Goal: Task Accomplishment & Management: Manage account settings

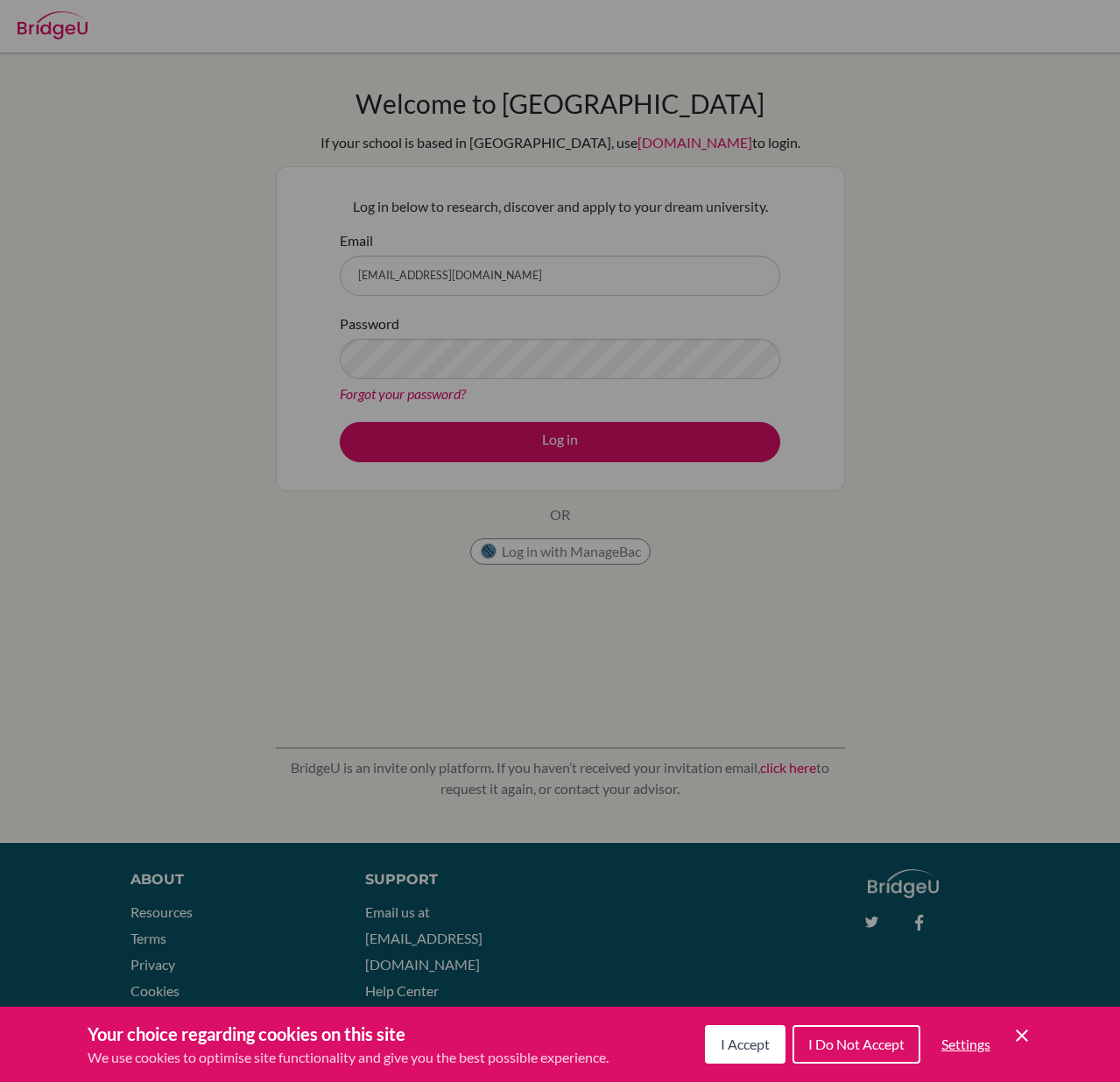
click at [527, 282] on div "Cookie Preferences" at bounding box center [560, 541] width 1120 height 1082
click at [547, 273] on div "Cookie Preferences" at bounding box center [560, 541] width 1120 height 1082
click at [746, 1046] on span "I Accept" at bounding box center [744, 1043] width 49 height 17
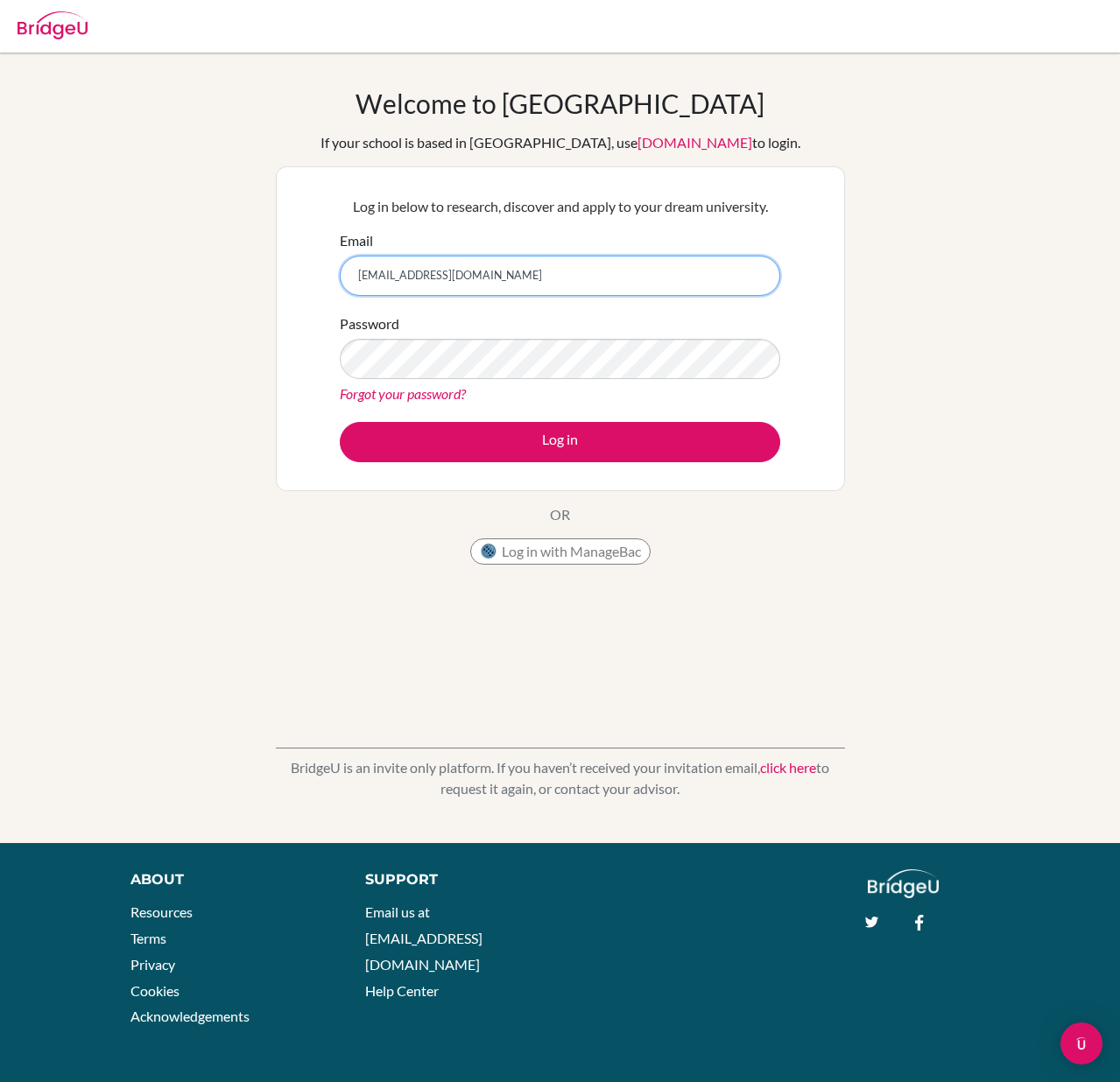
click at [489, 271] on input "counselor@dakar-academy.org" at bounding box center [560, 275] width 440 height 41
type input "guidance.counselor@dakar-academy.org"
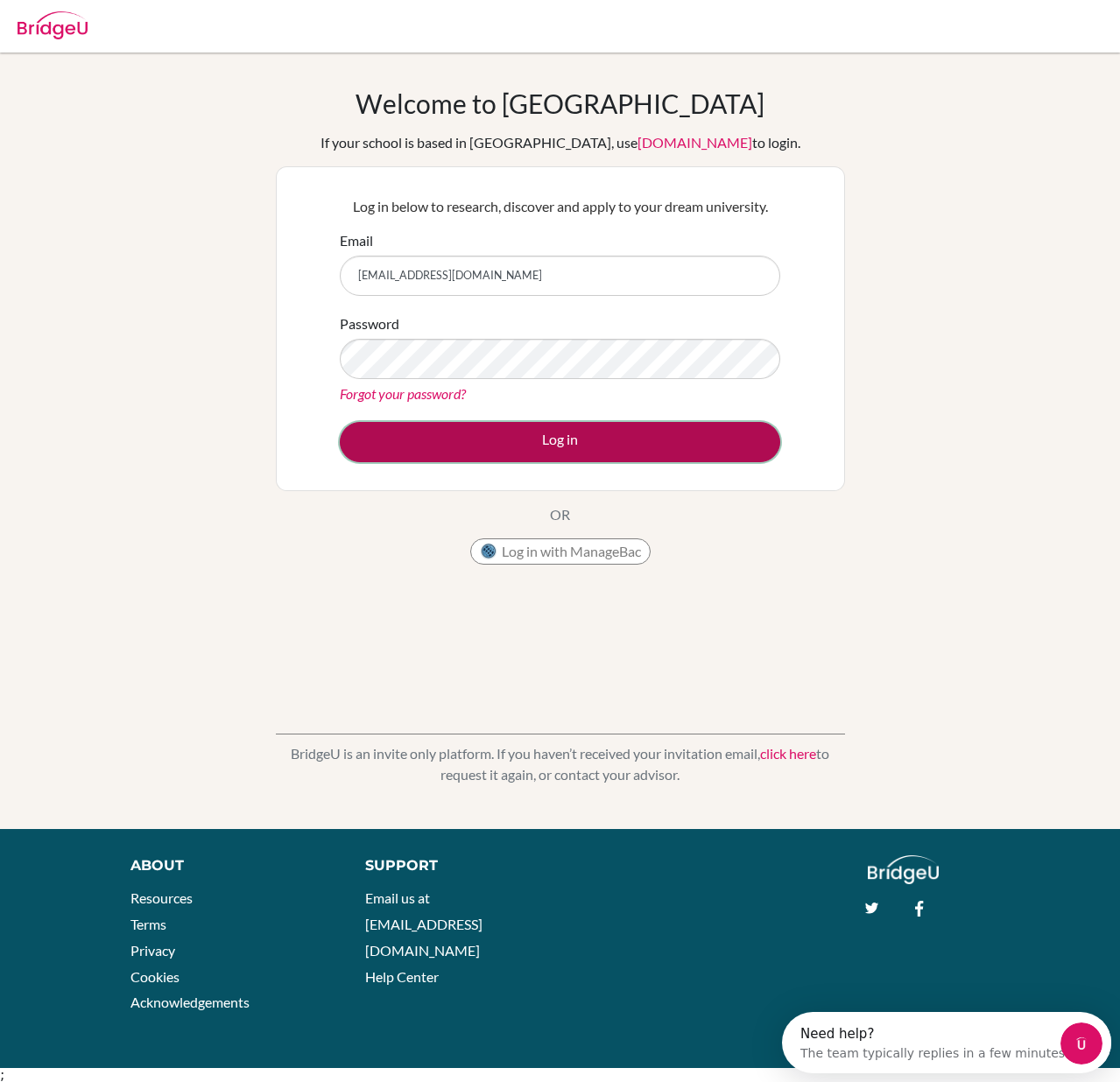
click at [541, 437] on button "Log in" at bounding box center [560, 442] width 440 height 41
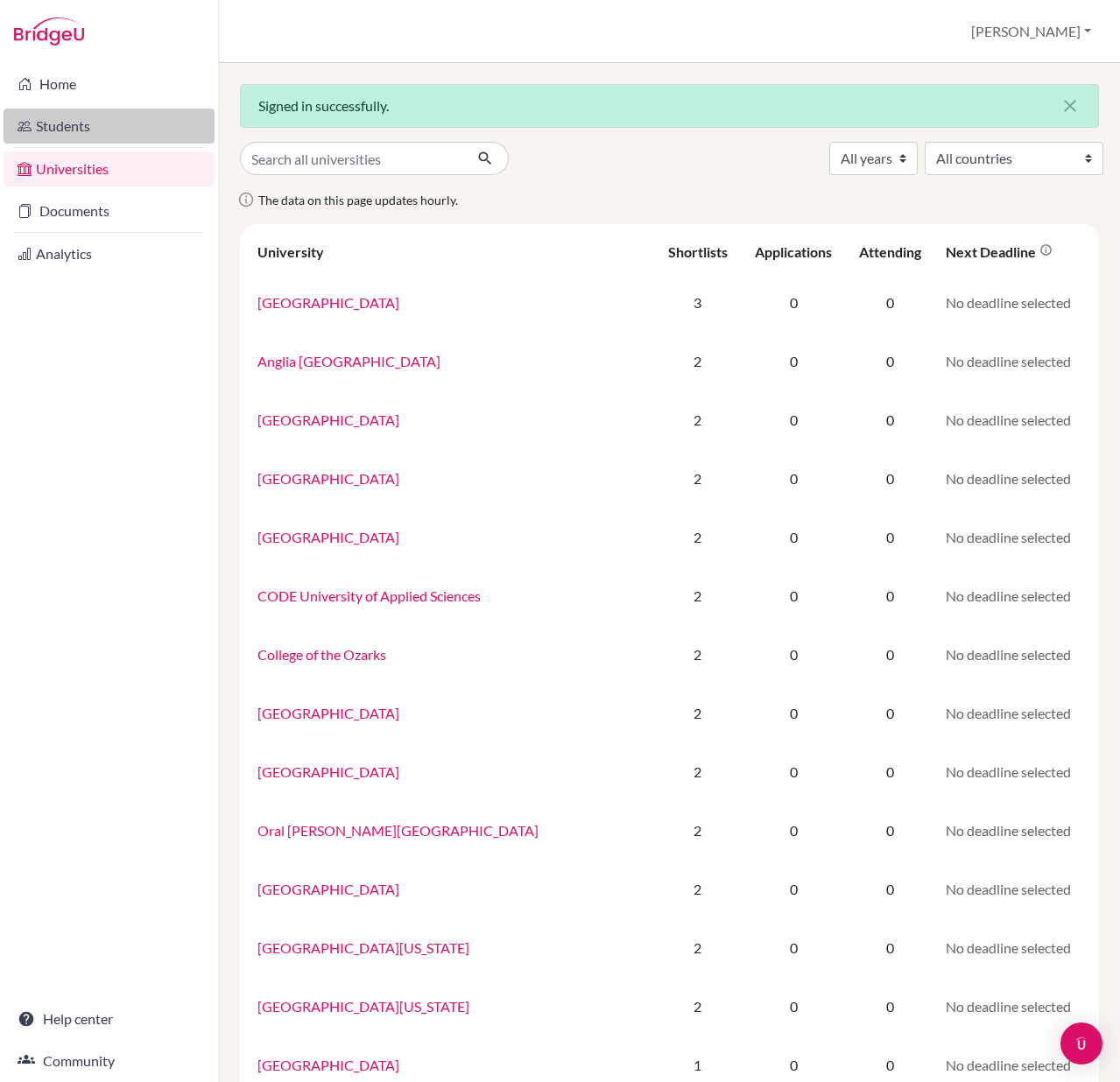
click at [66, 133] on link "Students" at bounding box center [109, 126] width 211 height 35
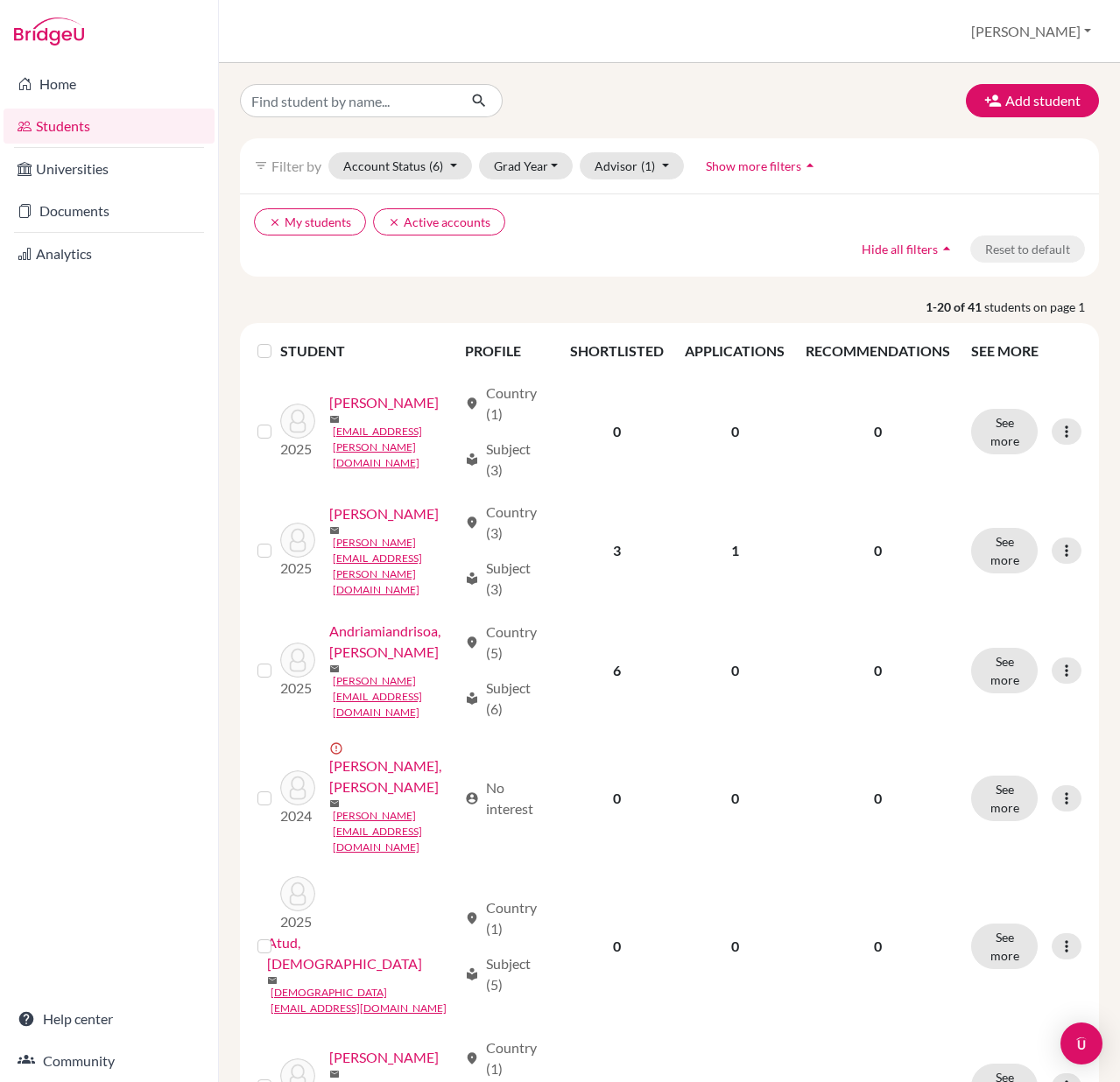
click at [279, 341] on label at bounding box center [279, 341] width 0 height 0
click at [0, 0] on input "checkbox" at bounding box center [0, 0] width 0 height 0
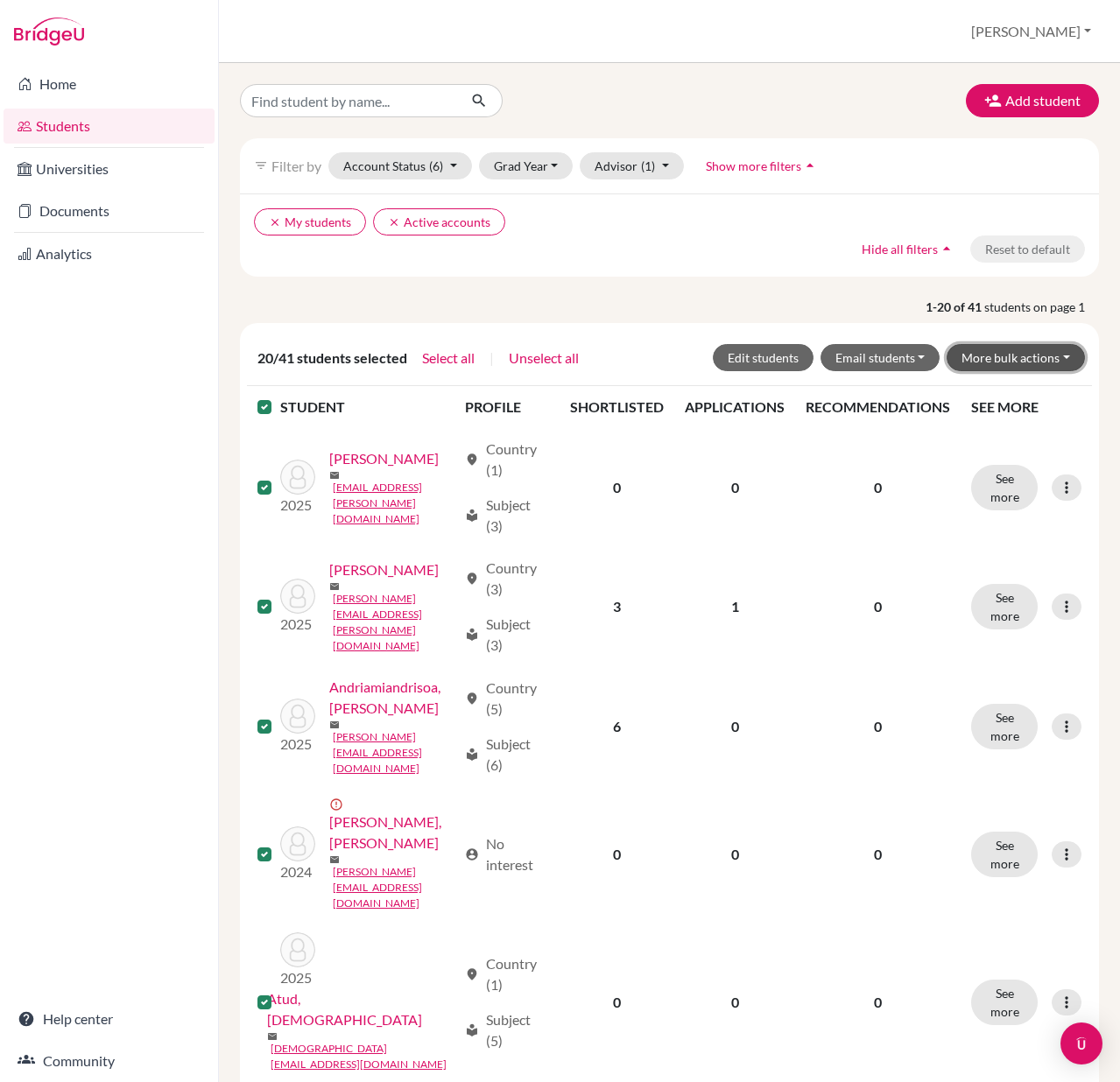
click at [1012, 361] on button "More bulk actions" at bounding box center [1016, 357] width 139 height 27
click at [995, 394] on button "Archive" at bounding box center [1005, 394] width 159 height 28
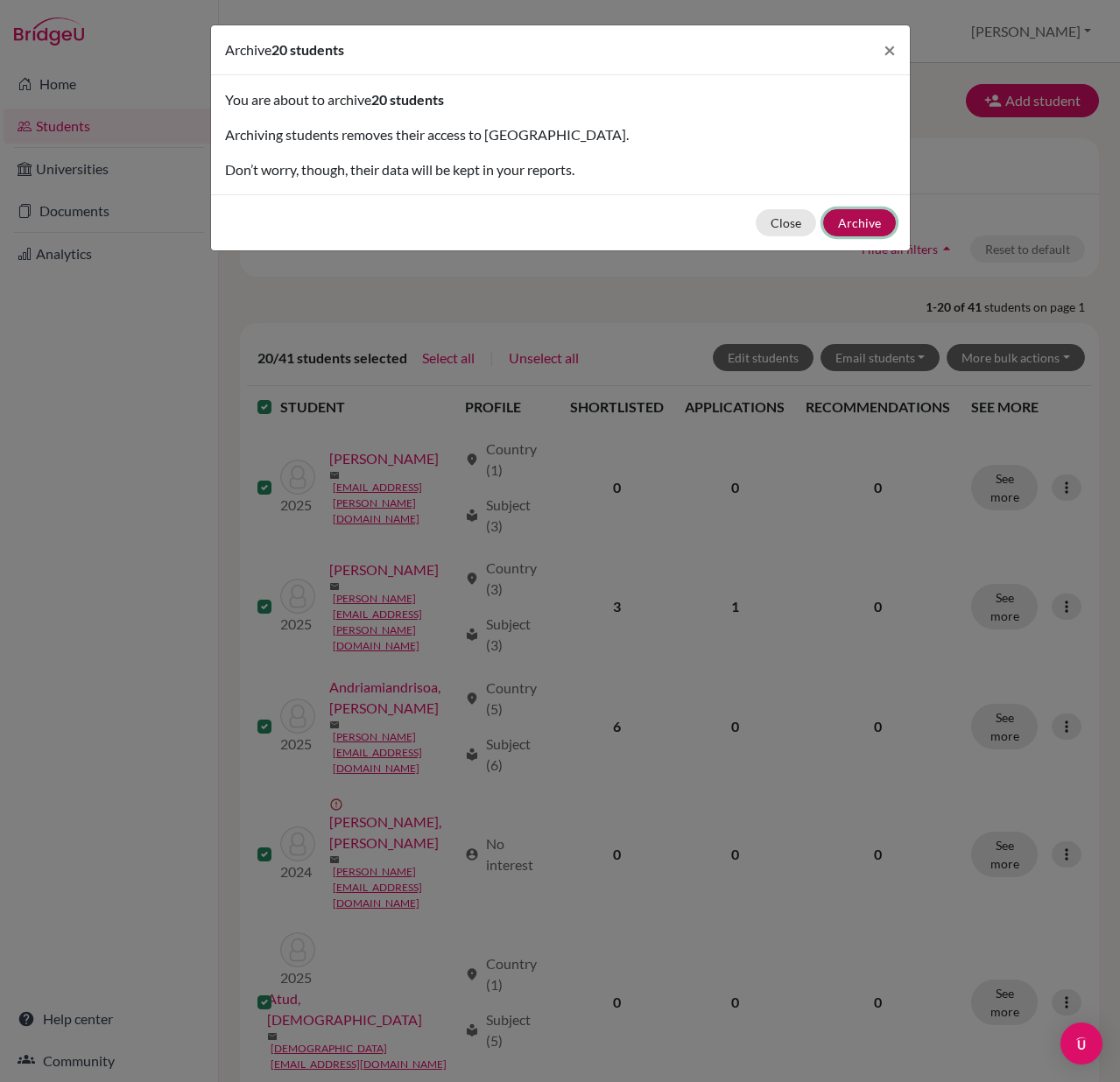
click at [860, 226] on button "Archive" at bounding box center [858, 222] width 72 height 27
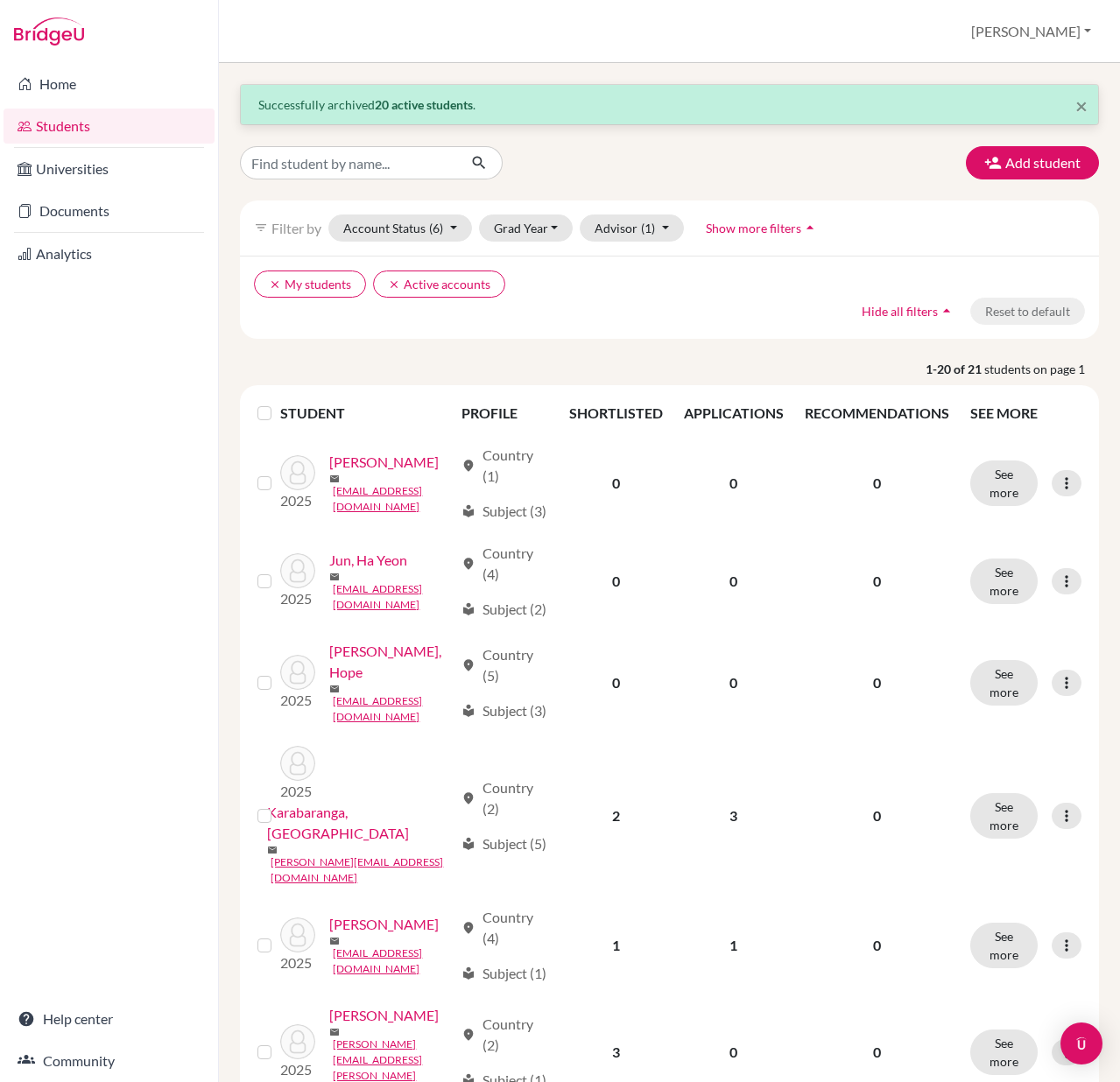
click at [279, 402] on label at bounding box center [279, 402] width 0 height 0
click at [0, 0] on input "checkbox" at bounding box center [0, 0] width 0 height 0
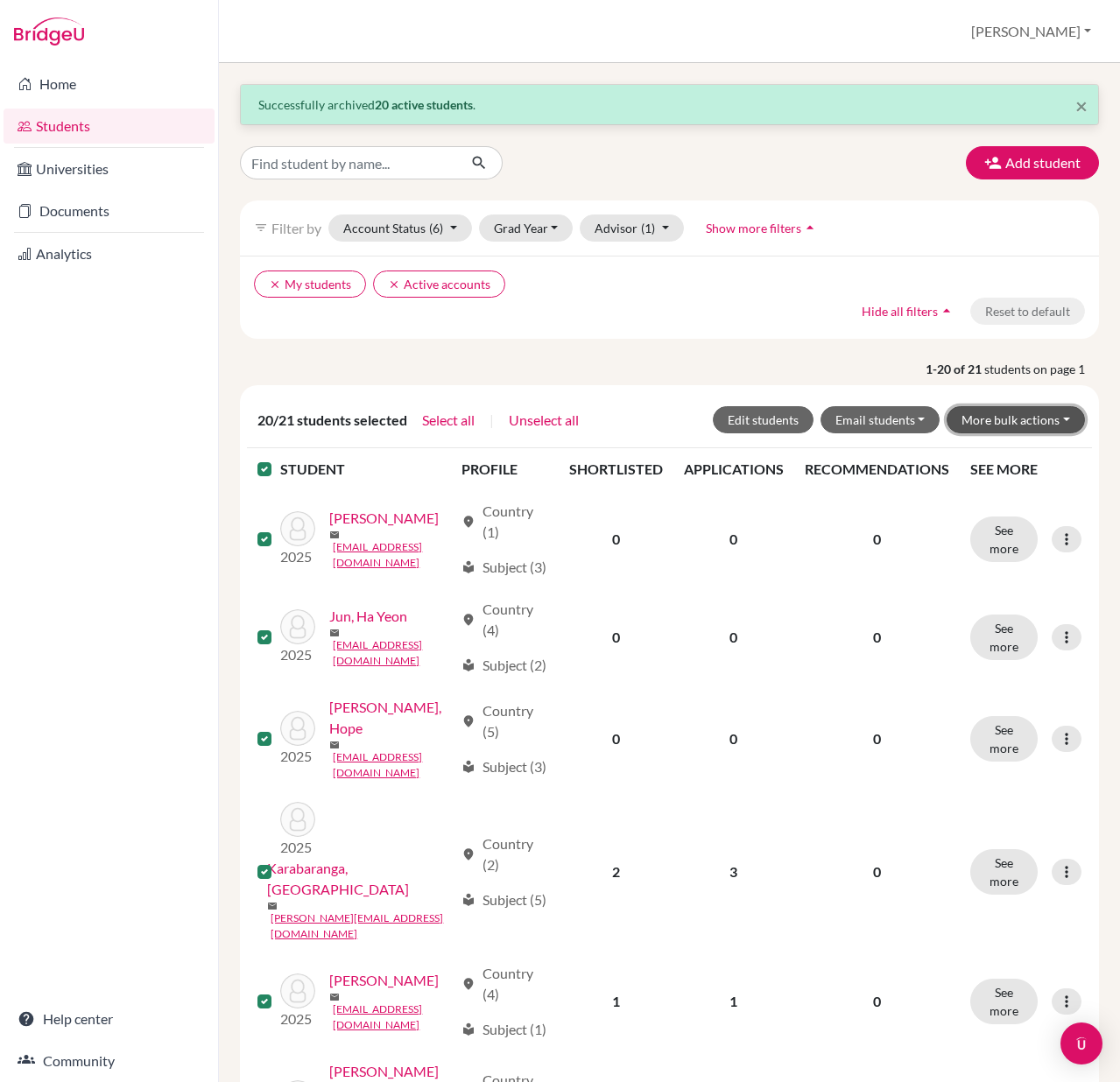
click at [993, 424] on button "More bulk actions" at bounding box center [1016, 419] width 139 height 27
click at [986, 460] on button "Archive" at bounding box center [1005, 457] width 159 height 28
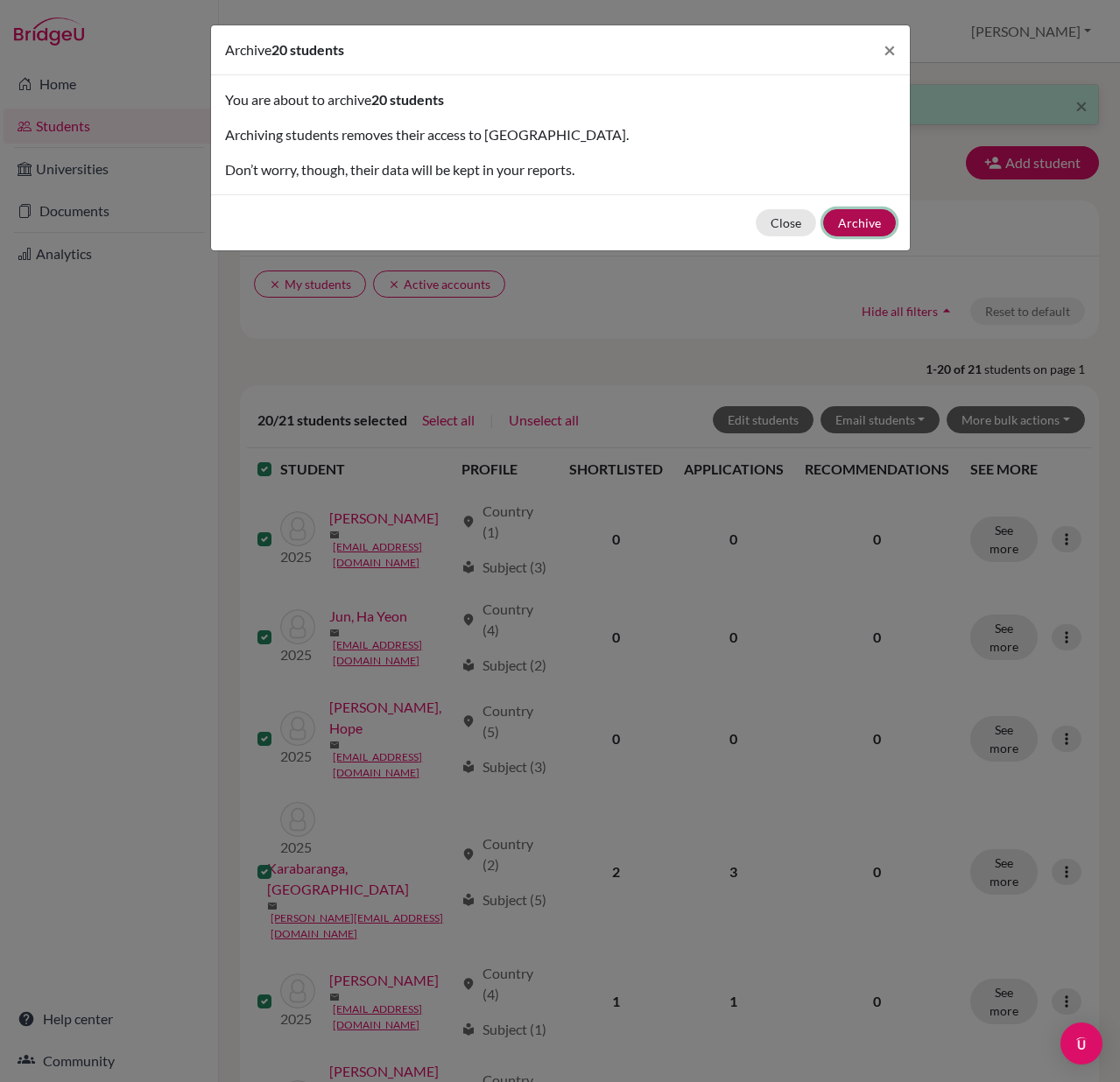
click at [861, 226] on button "Archive" at bounding box center [858, 222] width 72 height 27
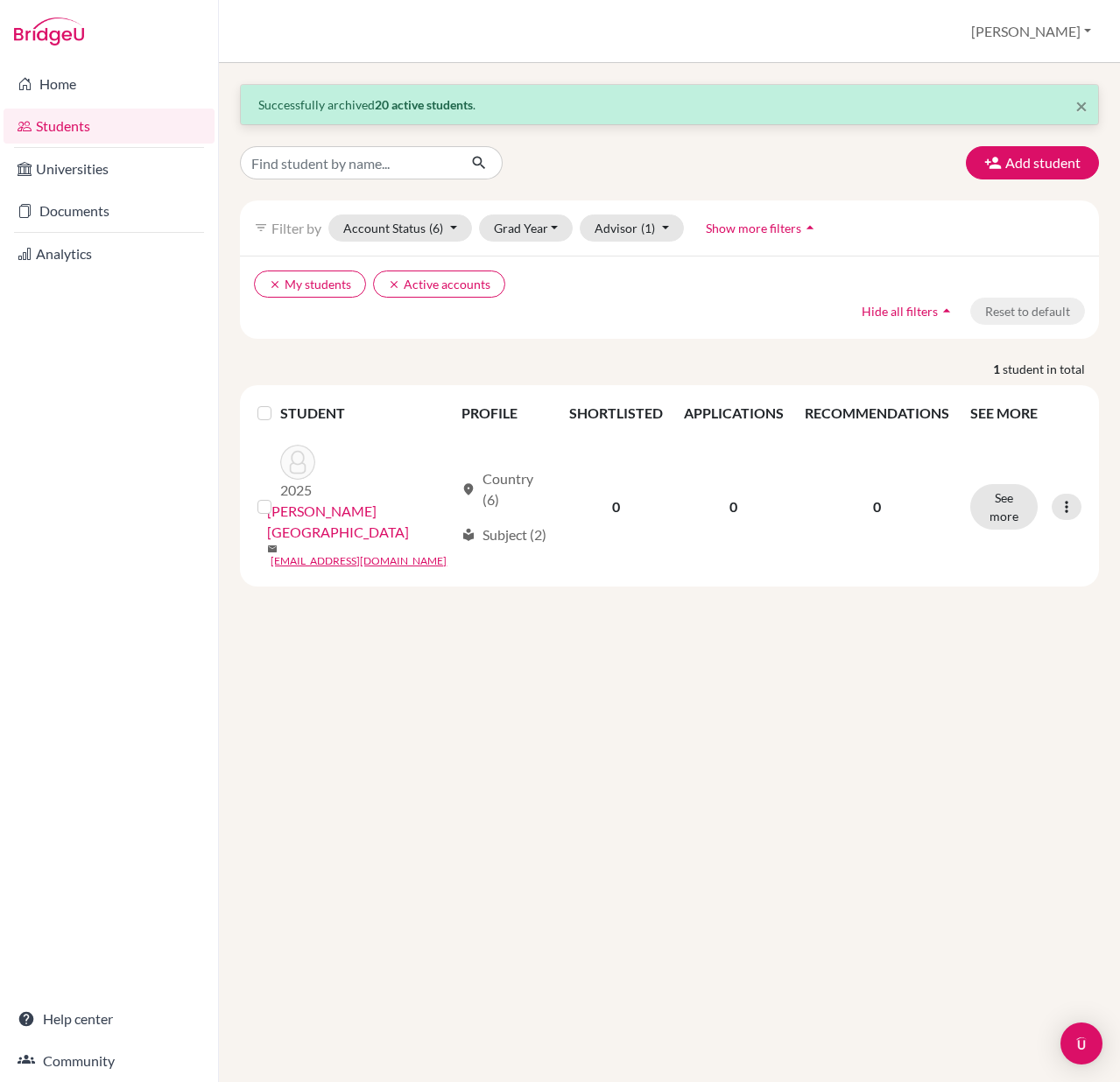
drag, startPoint x: 261, startPoint y: 480, endPoint x: 270, endPoint y: 481, distance: 9.1
click at [279, 496] on label at bounding box center [279, 496] width 0 height 0
click at [0, 0] on input "checkbox" at bounding box center [0, 0] width 0 height 0
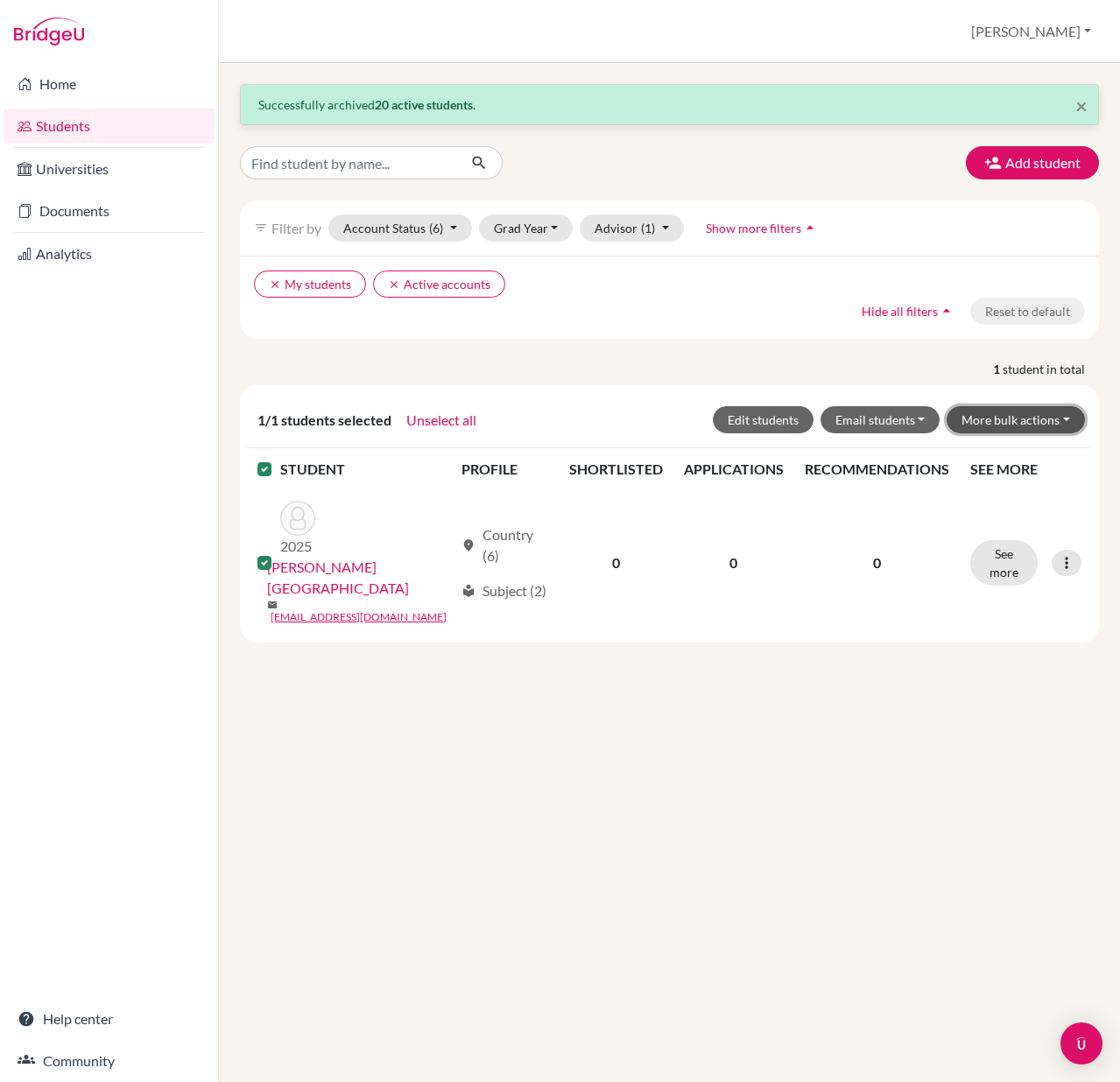
click at [1009, 424] on button "More bulk actions" at bounding box center [1016, 419] width 139 height 27
click at [993, 459] on button "Archive" at bounding box center [1005, 457] width 159 height 28
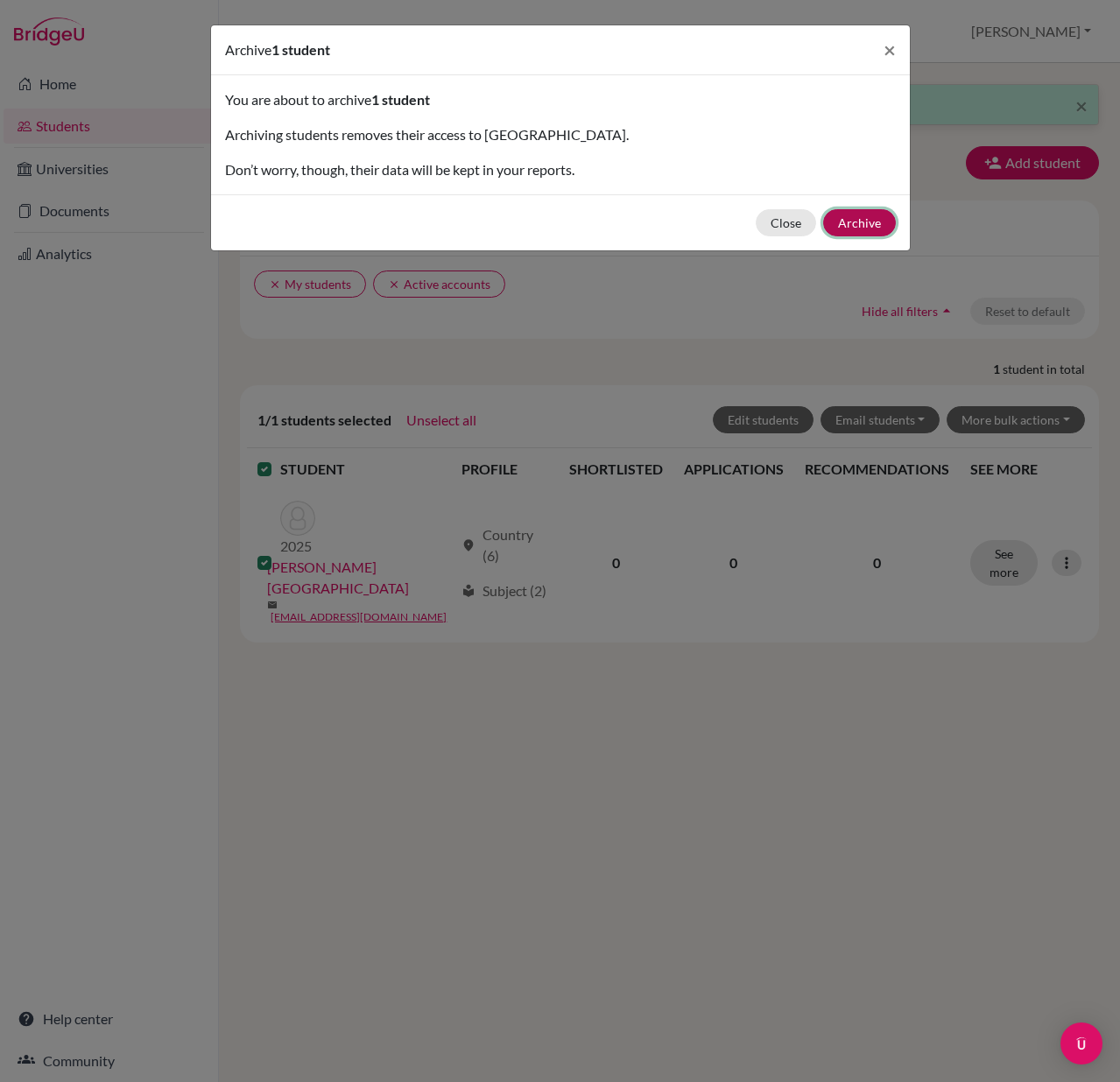
click at [849, 228] on button "Archive" at bounding box center [858, 222] width 72 height 27
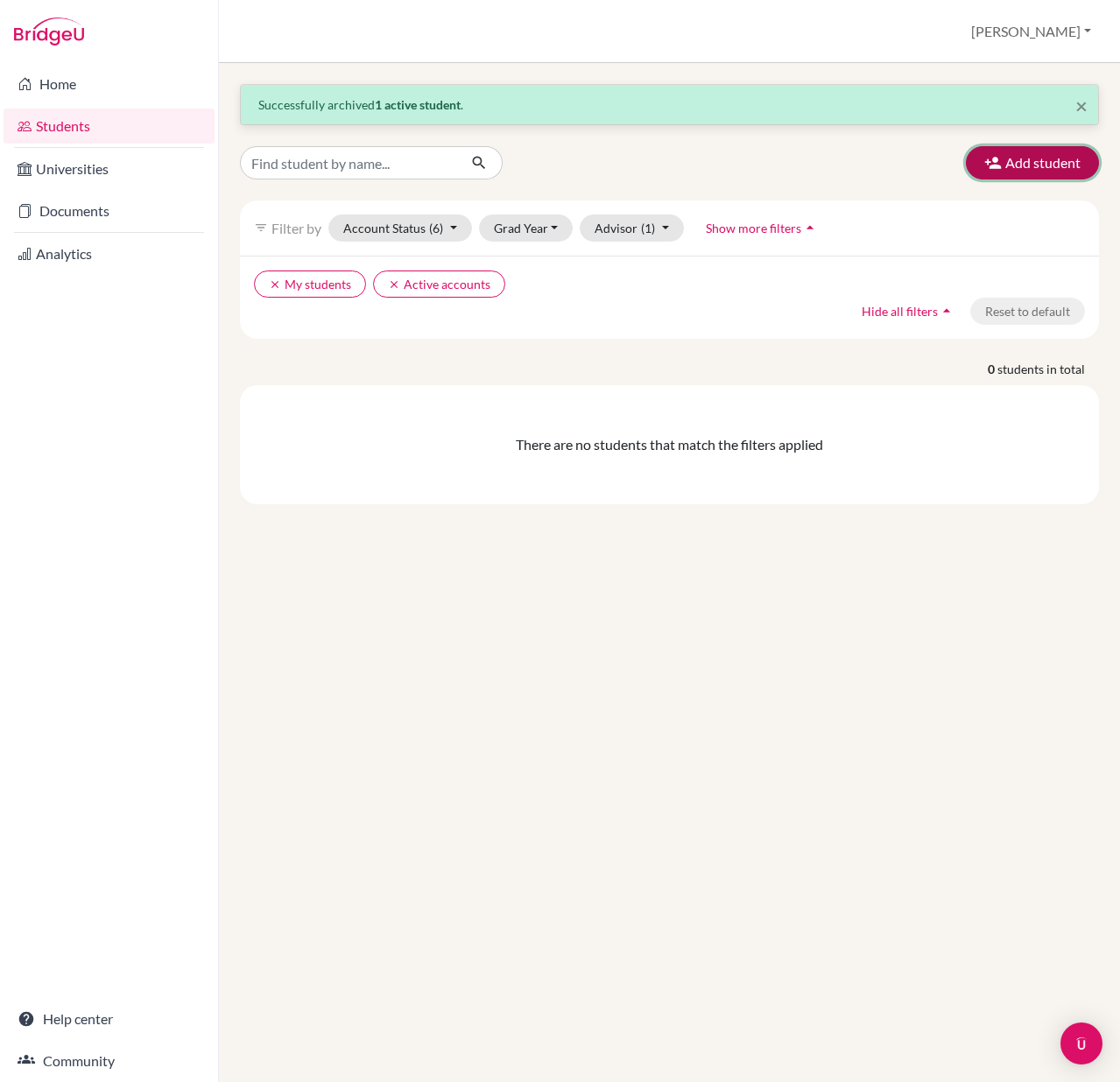
click at [1027, 162] on button "Add student" at bounding box center [1032, 163] width 133 height 34
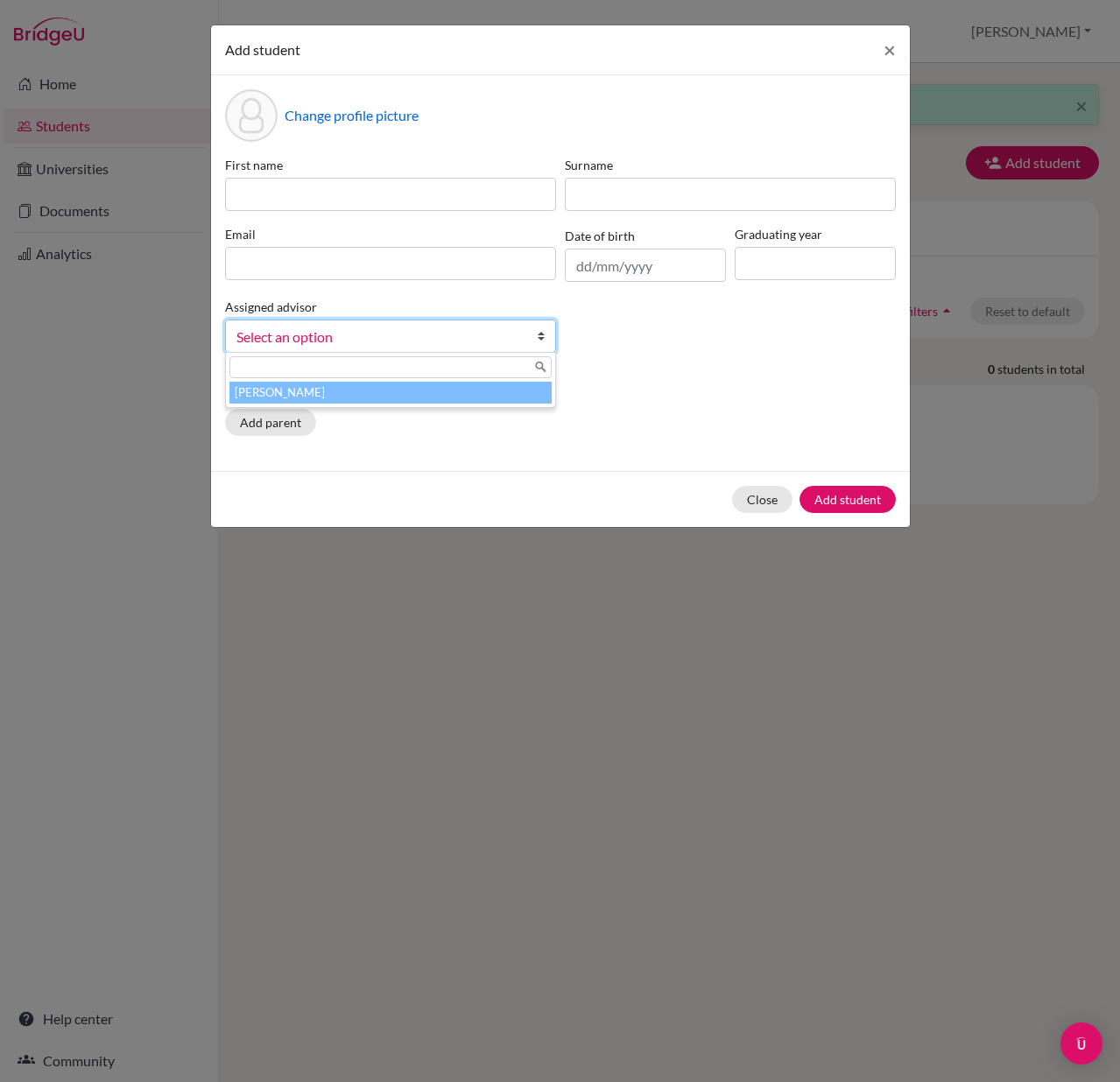
click at [307, 325] on link "Select an option" at bounding box center [391, 336] width 331 height 34
click at [649, 366] on div "First name Surname Email Date of birth Graduating year Assigned advisor Likhang…" at bounding box center [560, 261] width 679 height 211
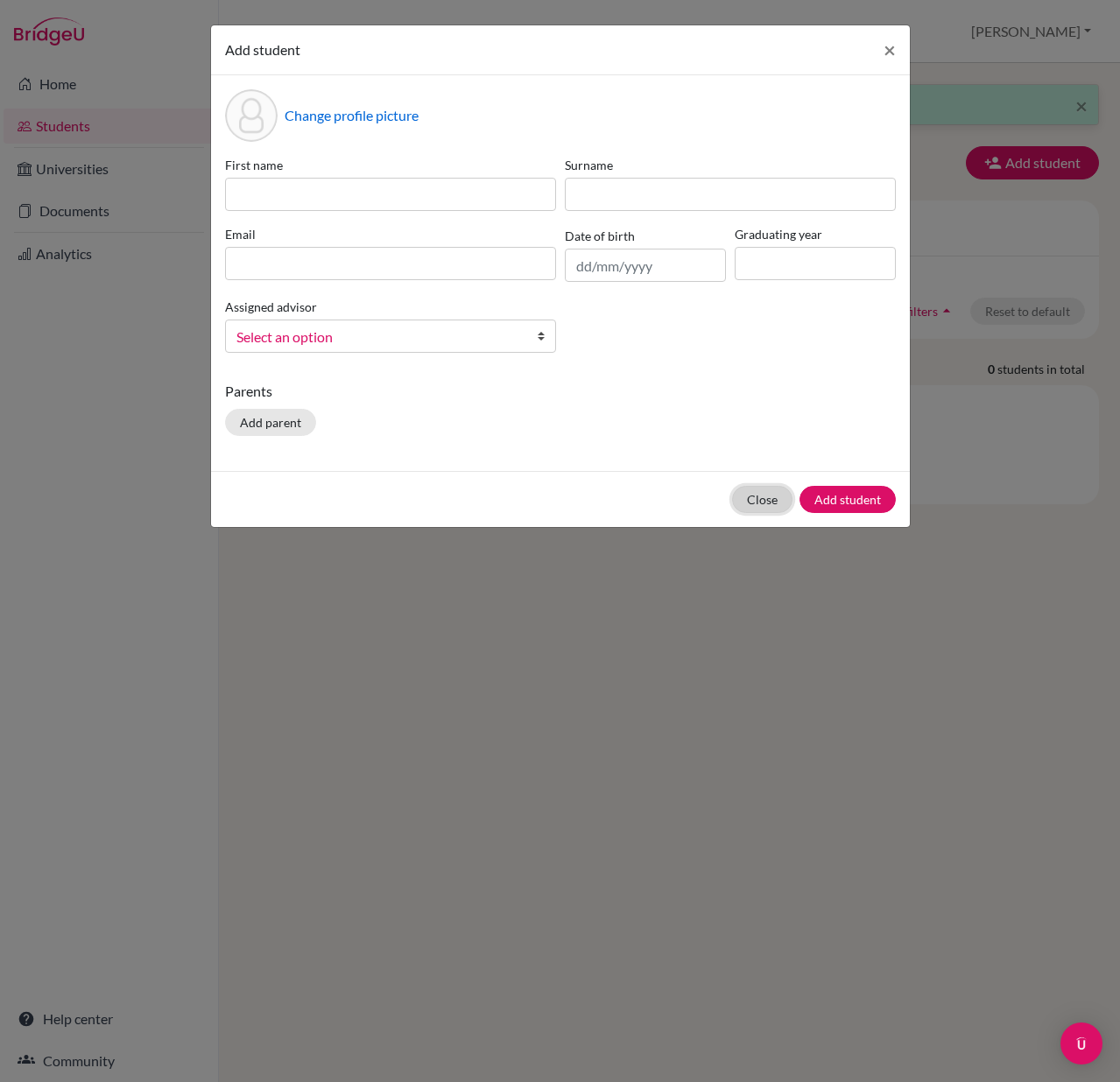
click at [768, 496] on button "Close" at bounding box center [761, 498] width 60 height 27
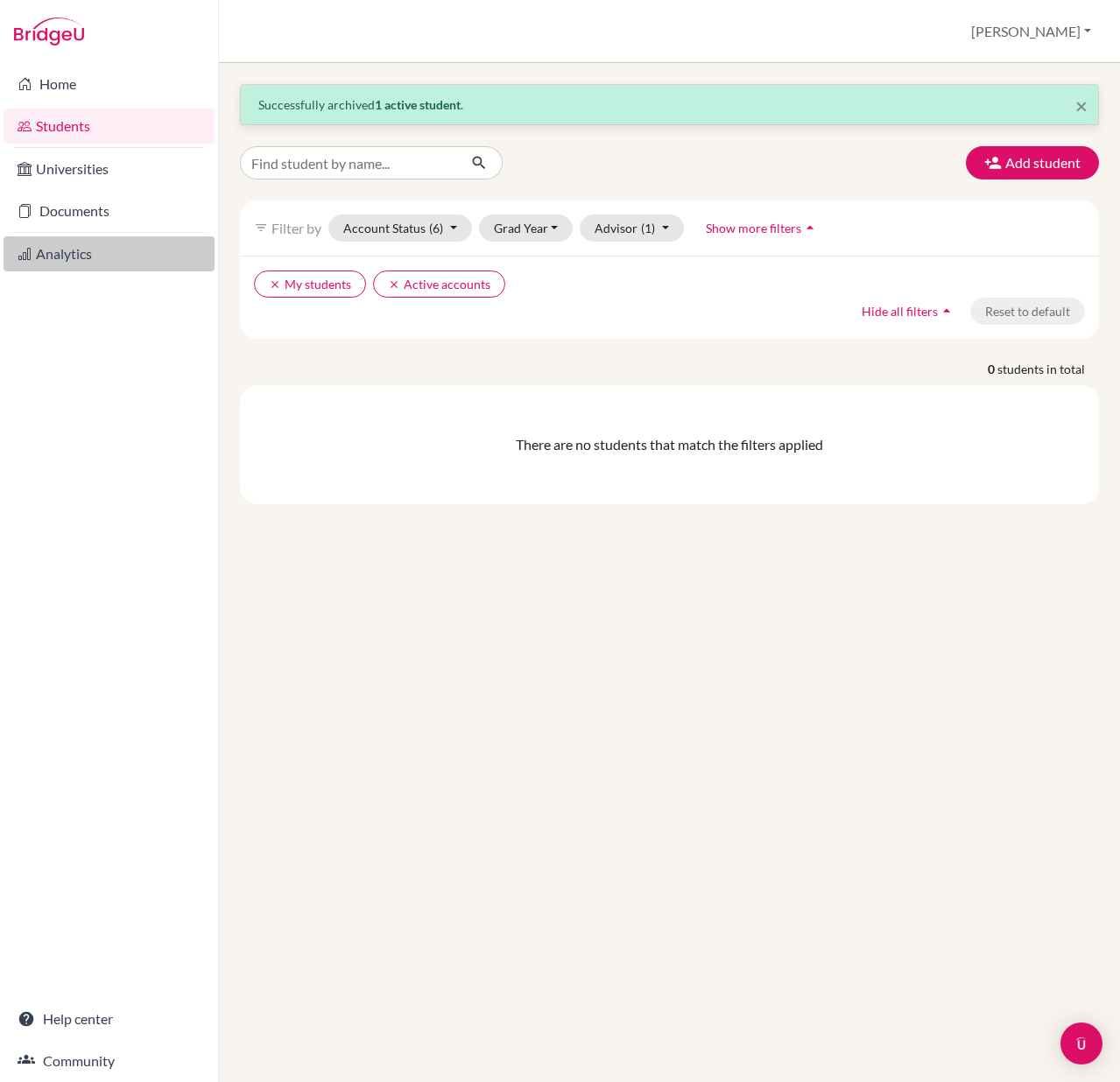
click at [62, 259] on link "Analytics" at bounding box center [109, 253] width 211 height 35
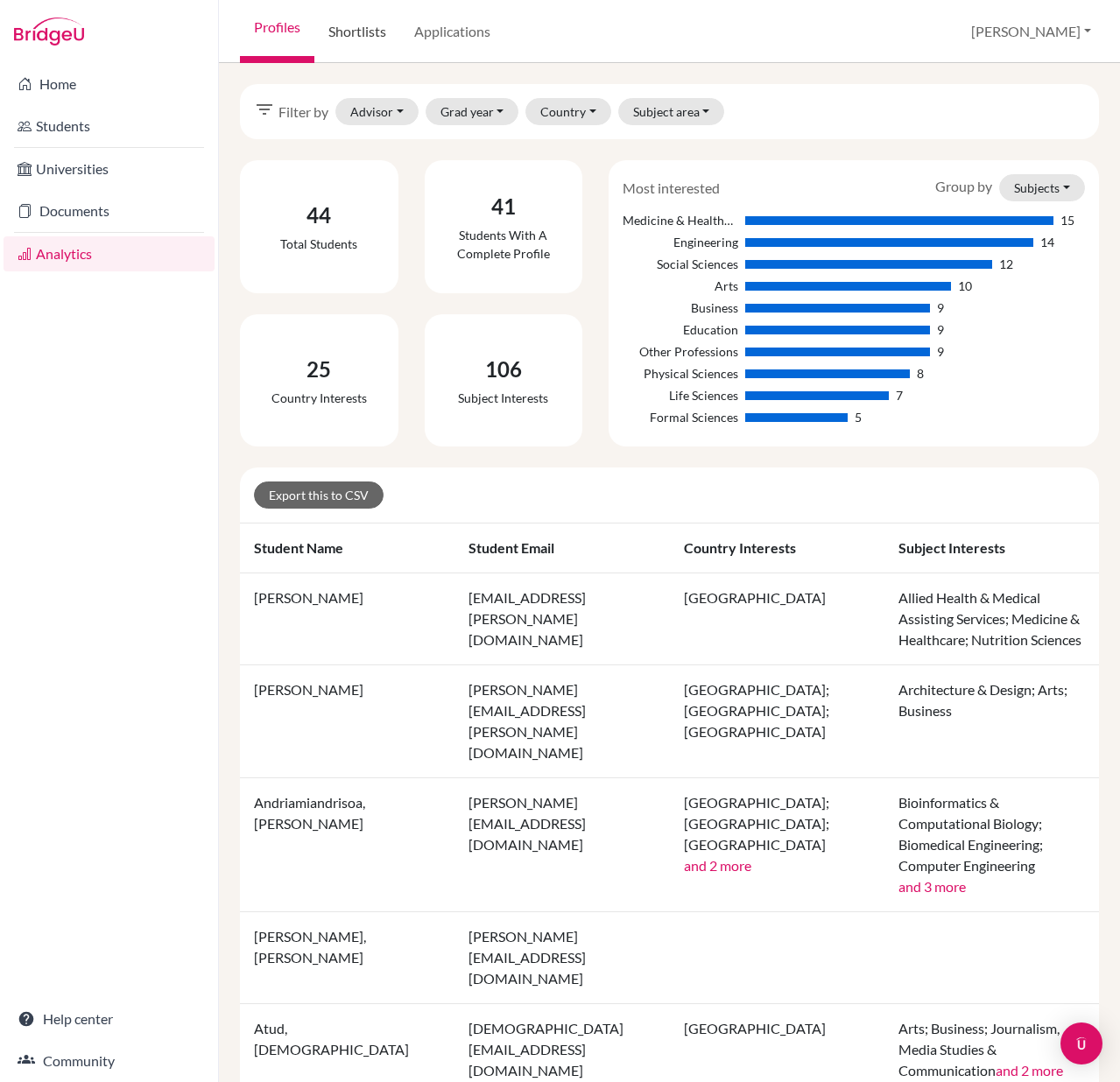
click at [338, 33] on link "Shortlists" at bounding box center [357, 32] width 86 height 63
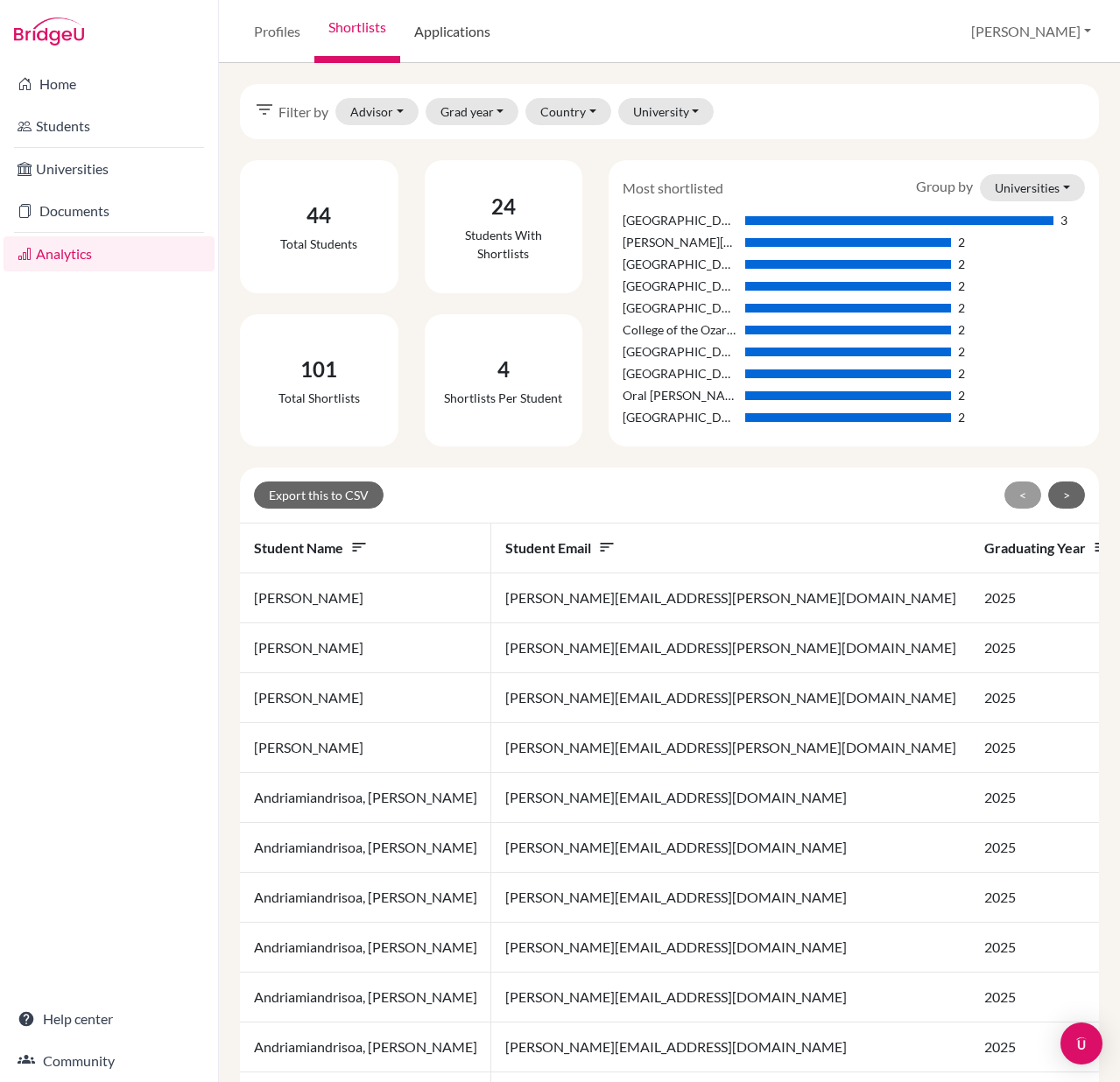
click at [441, 41] on link "Applications" at bounding box center [452, 32] width 104 height 63
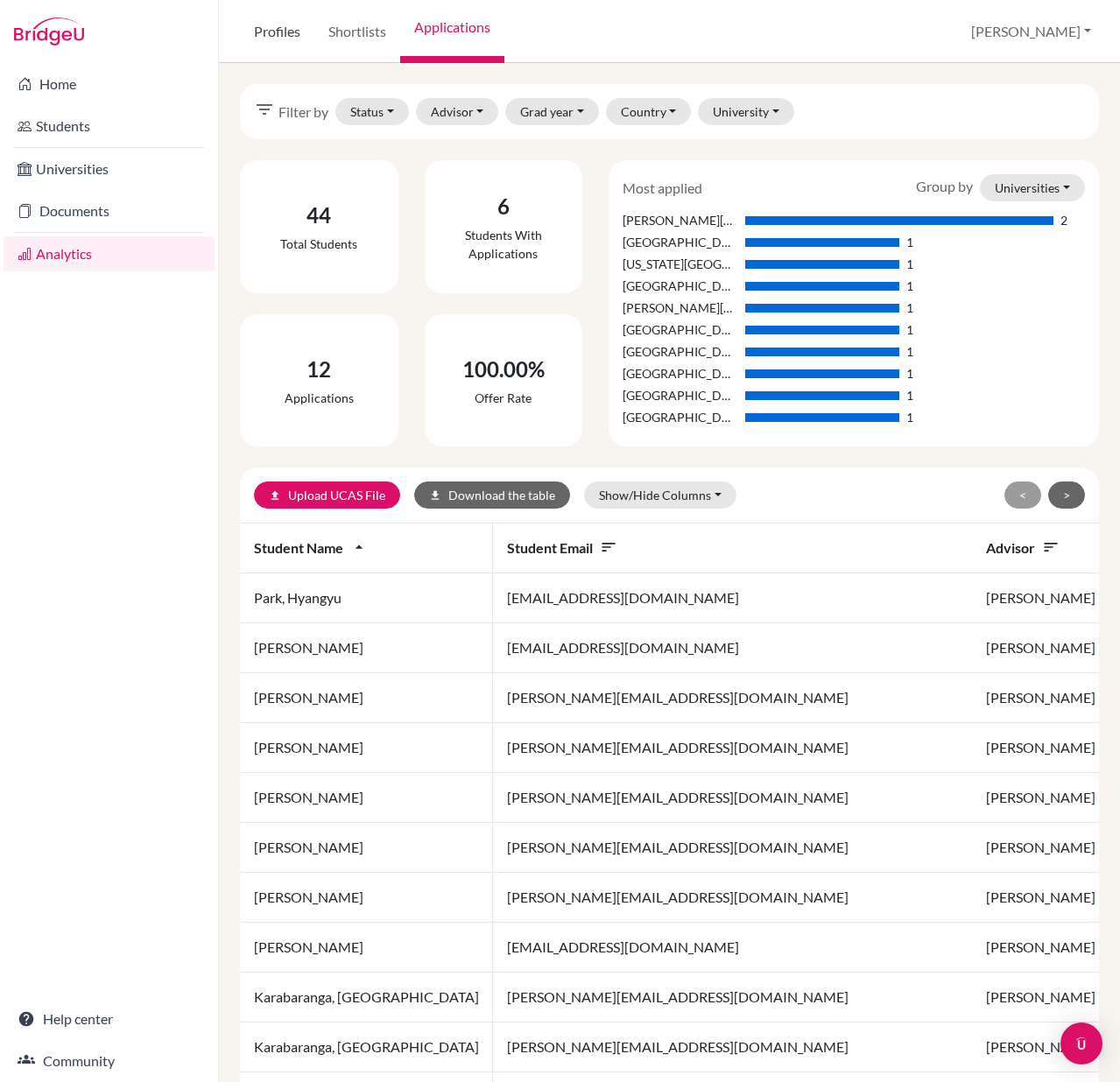
click at [287, 41] on link "Profiles" at bounding box center [277, 32] width 74 height 63
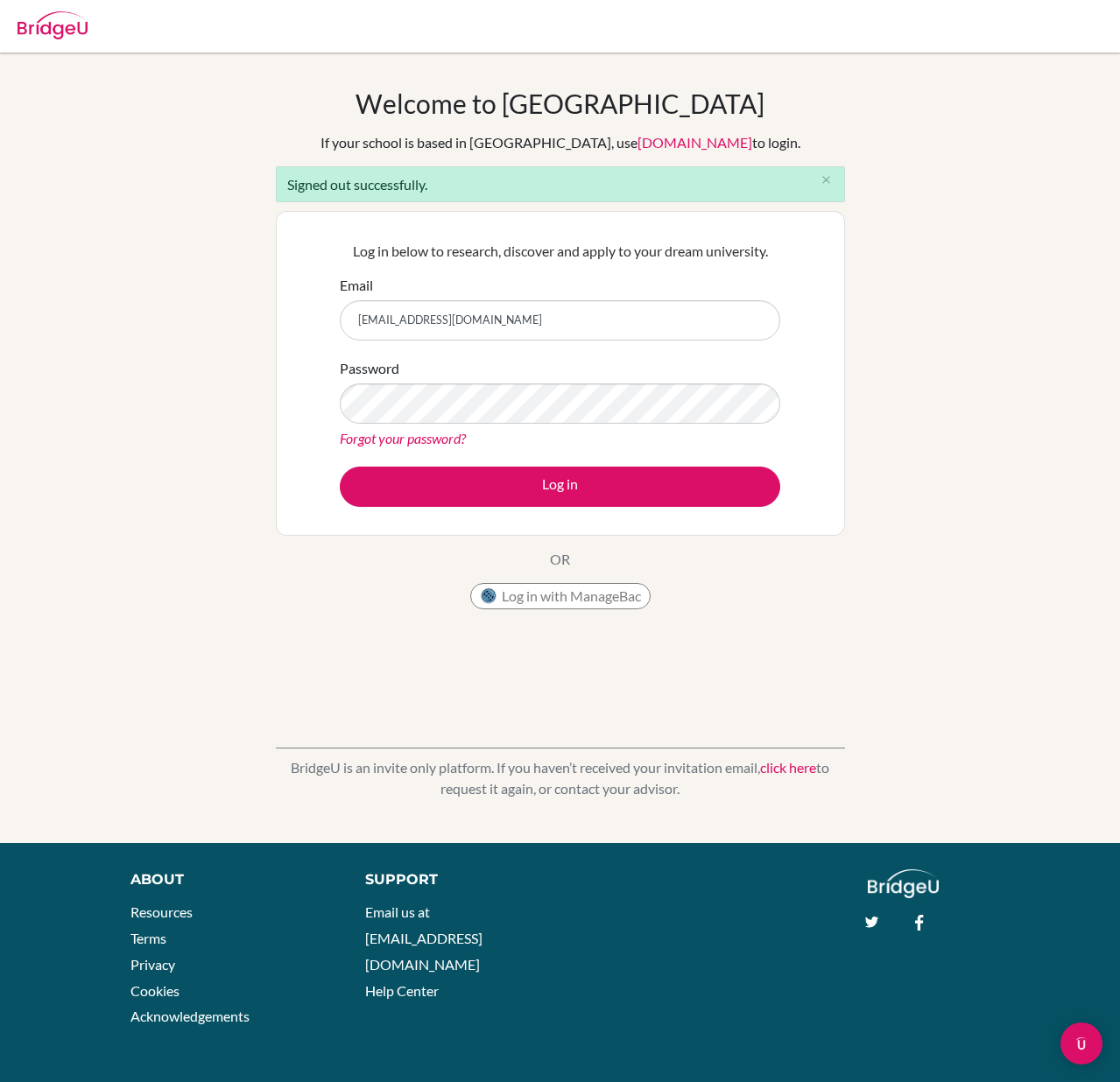
click at [582, 318] on input "guidance.counselor@dakar-academy.org" at bounding box center [560, 320] width 440 height 41
type input "stephanie.likhanga@dakar-academy.org"
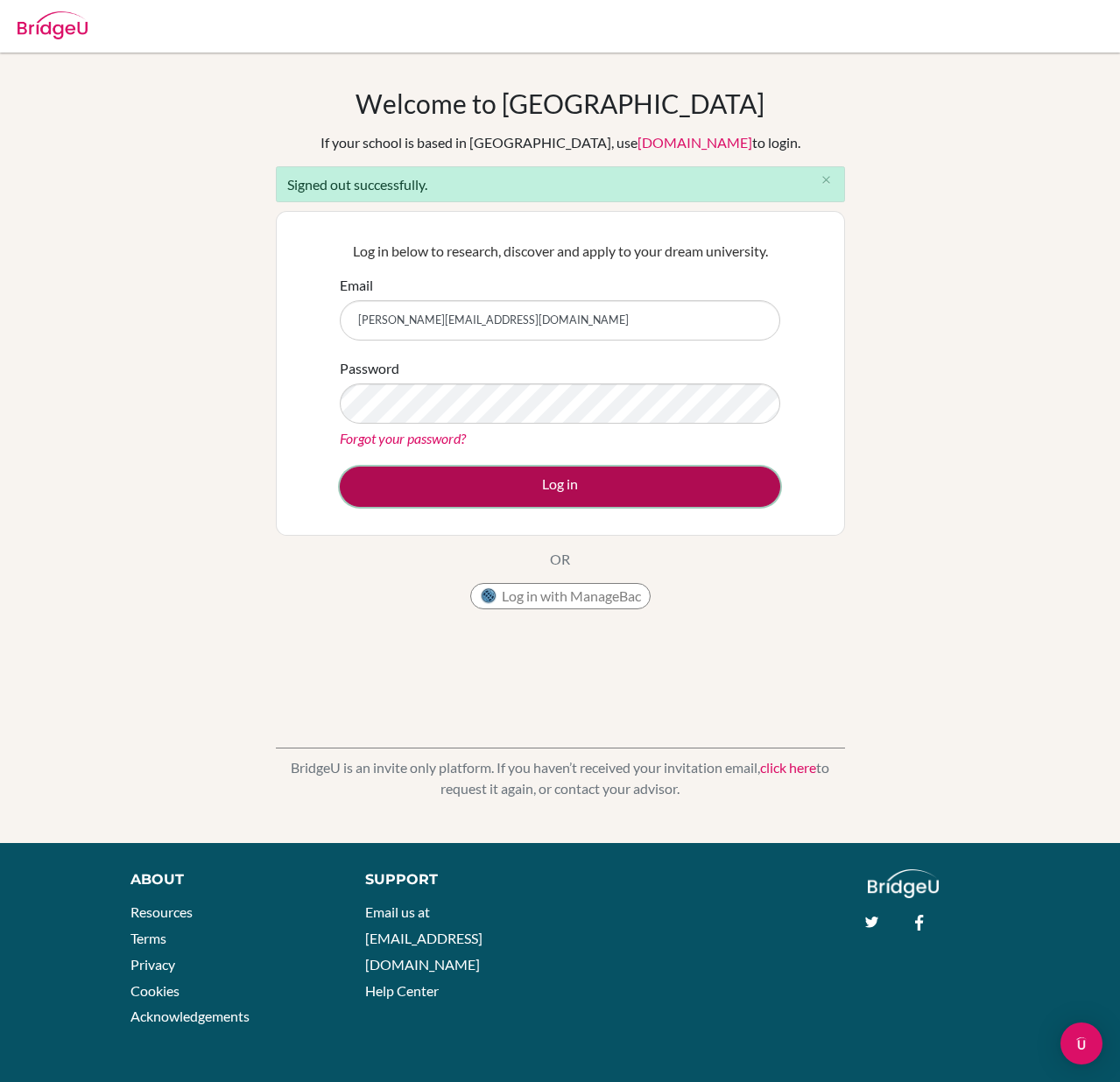
click at [582, 492] on button "Log in" at bounding box center [560, 487] width 440 height 41
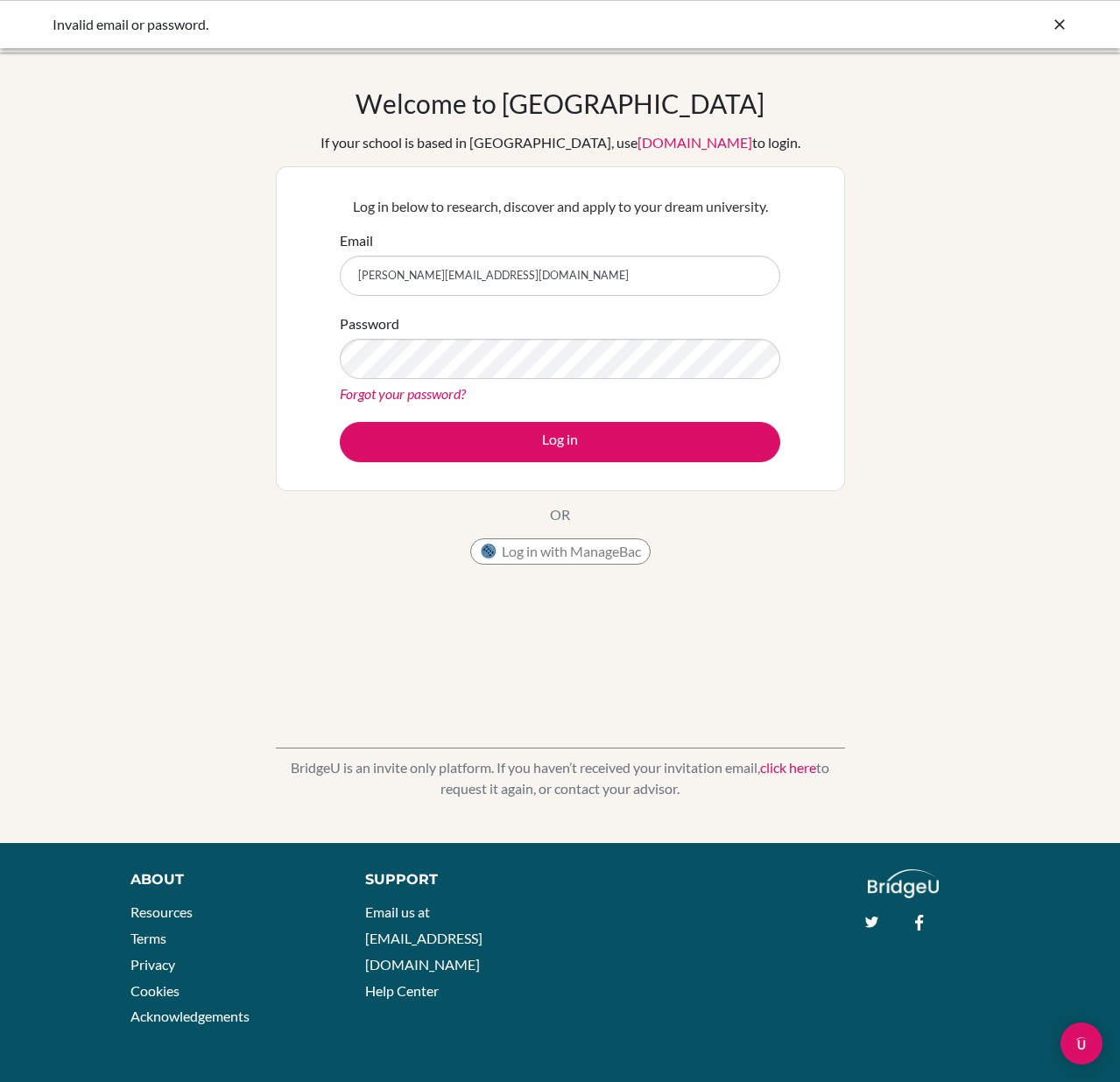
click at [446, 273] on input "stephanie.likhanga@dakar-academy.org" at bounding box center [560, 275] width 440 height 41
click at [446, 273] on input "[PERSON_NAME][EMAIL_ADDRESS][DOMAIN_NAME]" at bounding box center [560, 275] width 440 height 41
type input "steph.likhanga@gmail.com"
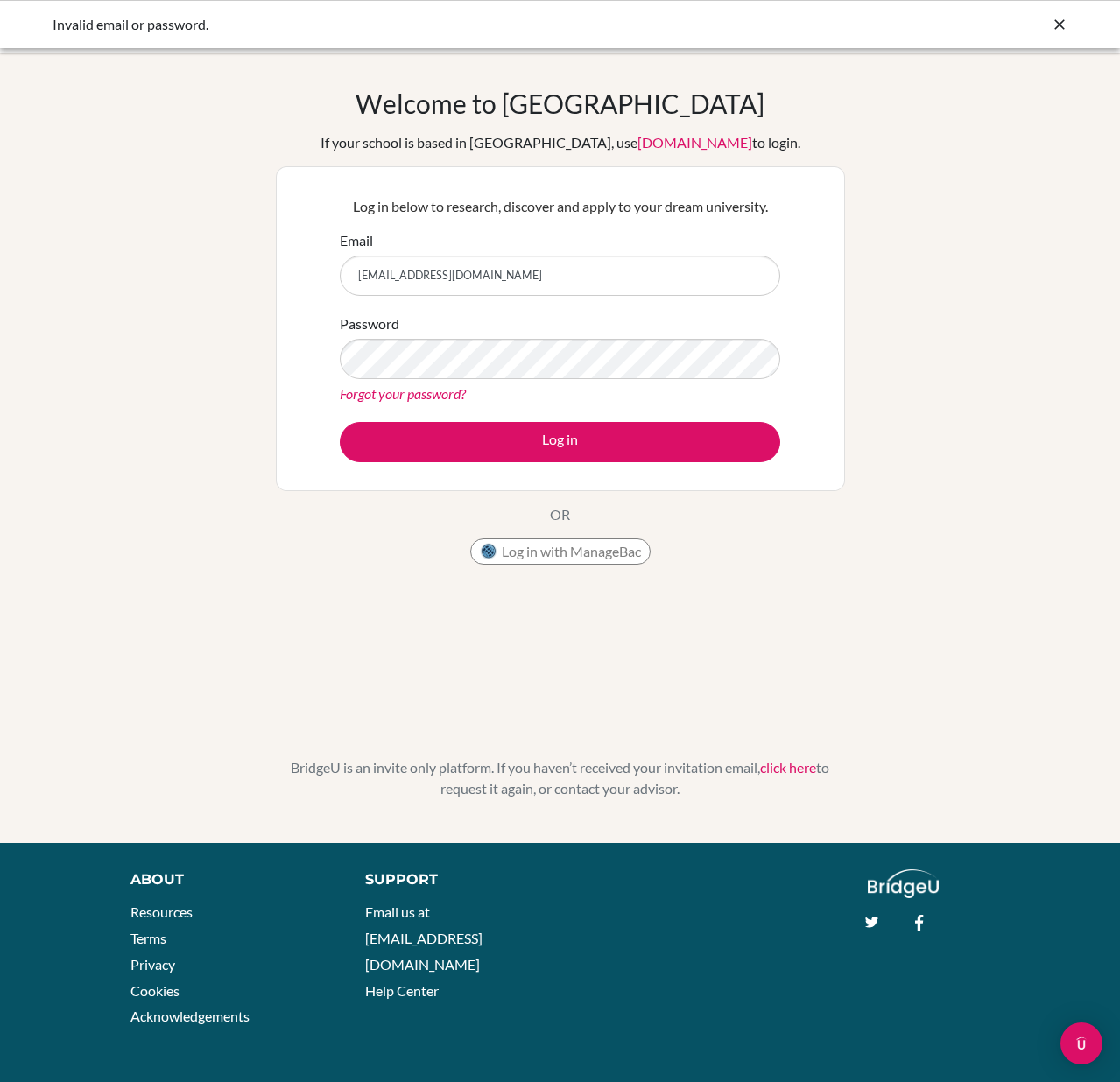
click at [1054, 23] on icon at bounding box center [1060, 25] width 18 height 18
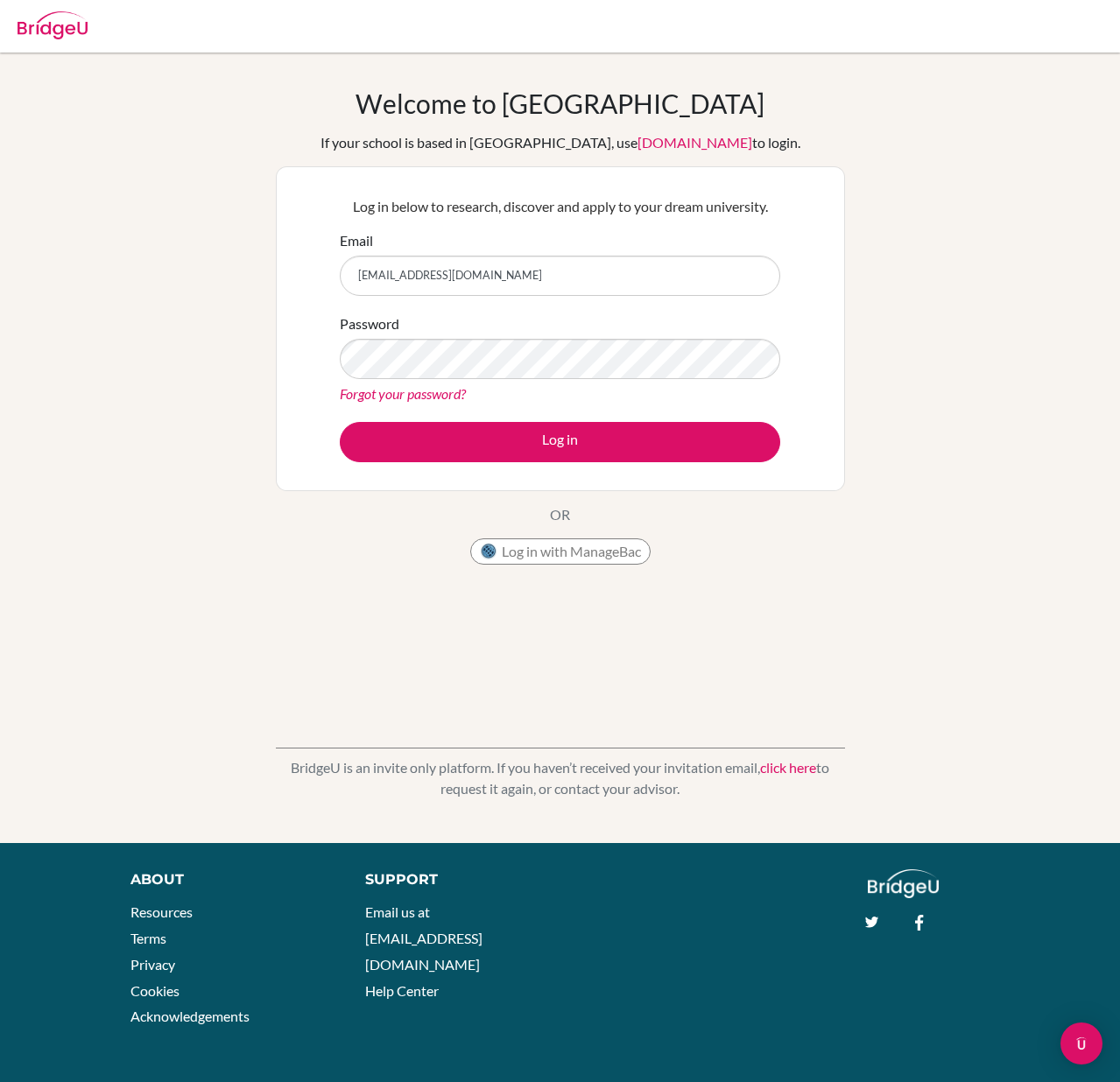
click at [65, 29] on img at bounding box center [53, 25] width 70 height 28
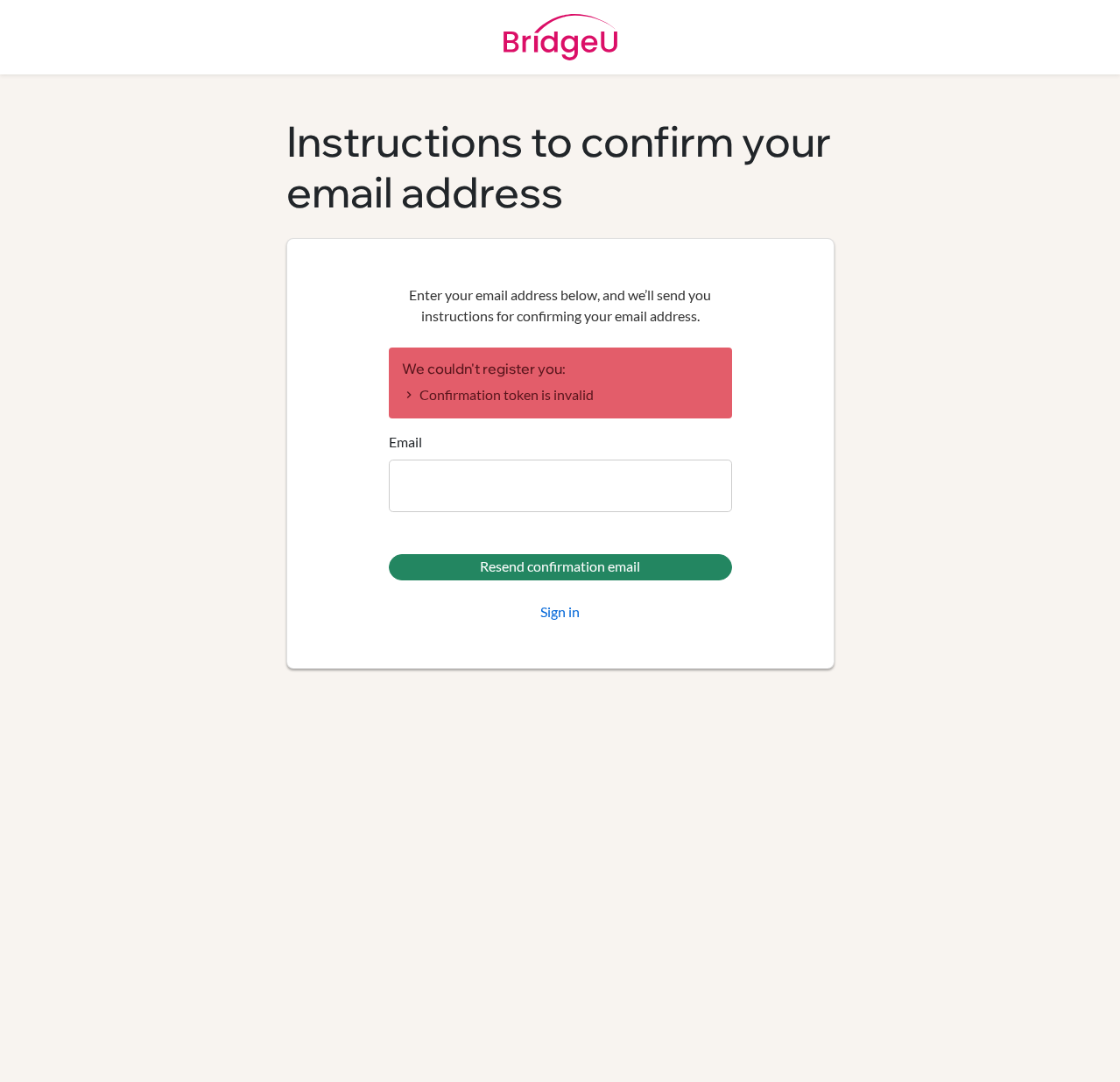
type input "[EMAIL_ADDRESS][DOMAIN_NAME]"
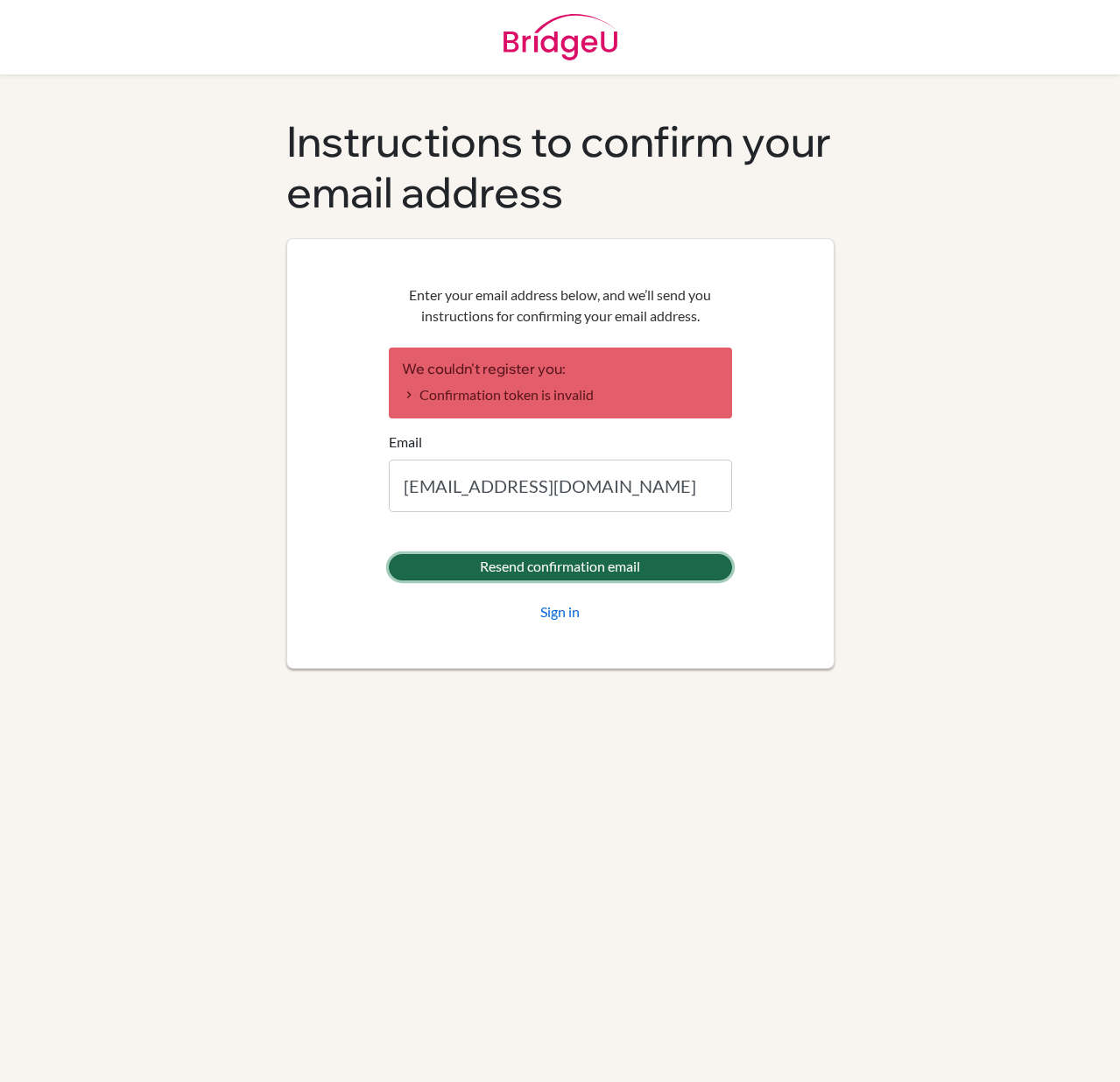
click at [566, 567] on input "Resend confirmation email" at bounding box center [560, 567] width 343 height 26
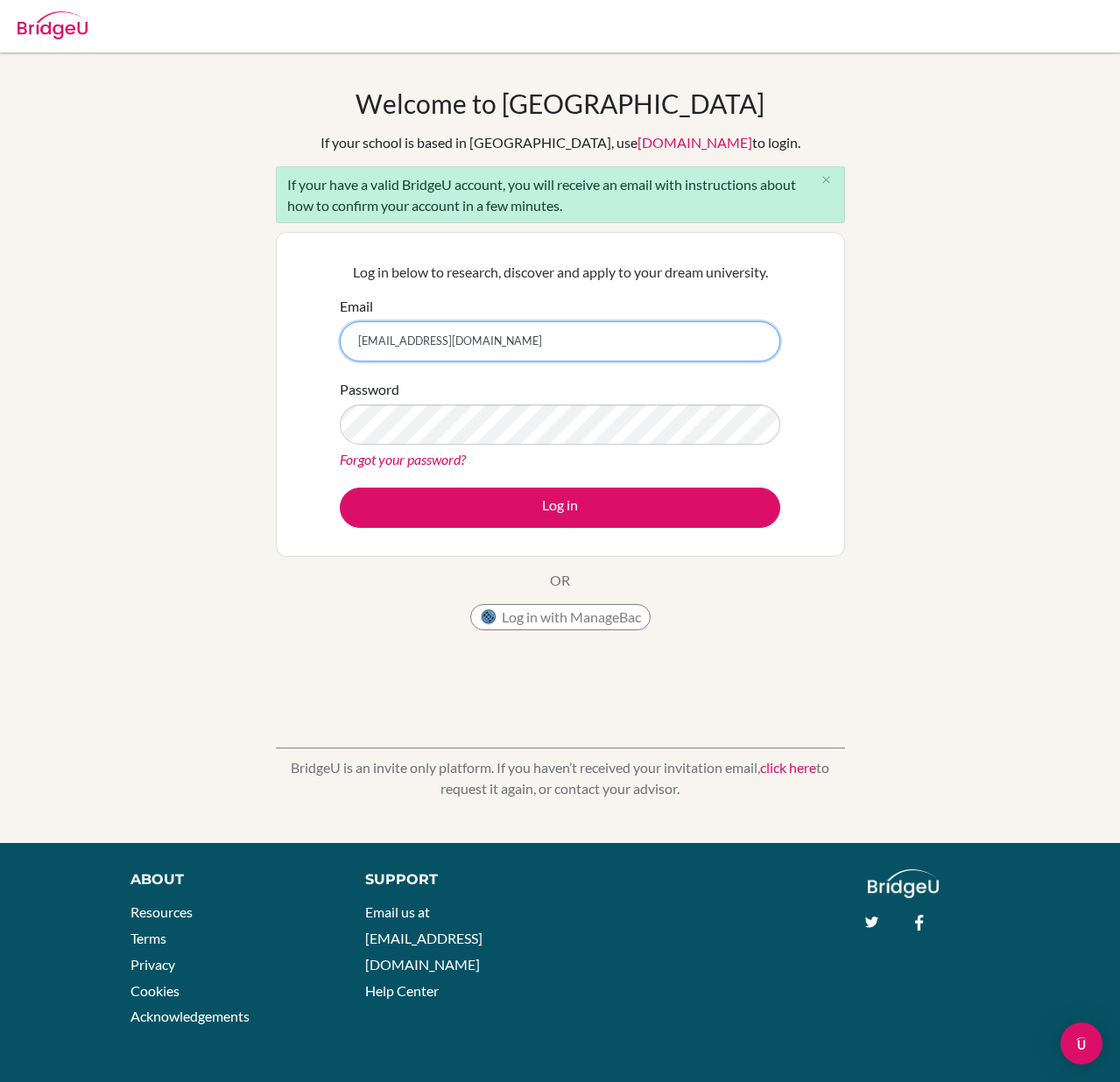
click at [403, 345] on input "guidance.counselor@dakar-academy.org" at bounding box center [560, 341] width 440 height 41
type input "[EMAIL_ADDRESS][DOMAIN_NAME]"
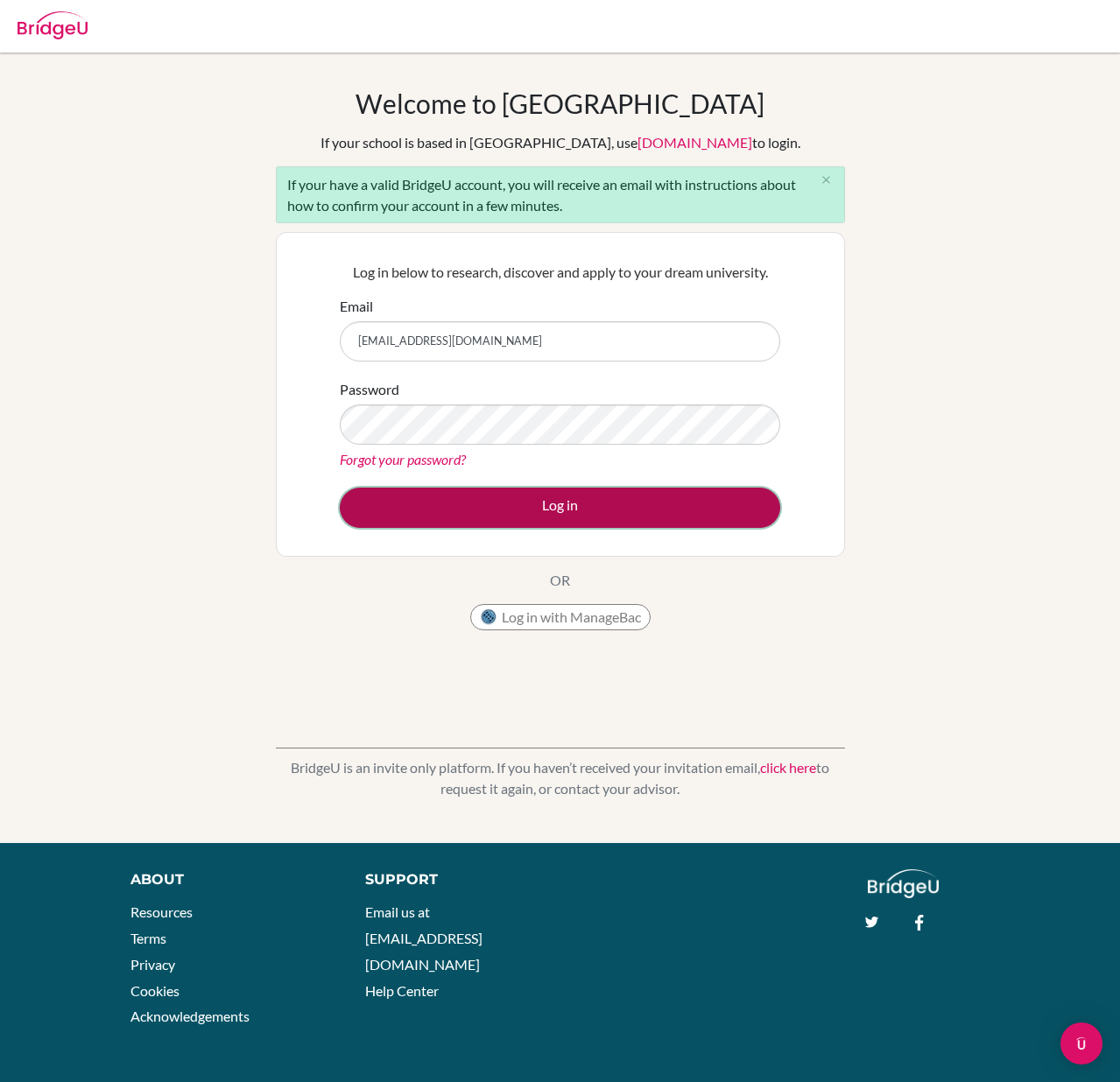
click at [514, 501] on button "Log in" at bounding box center [560, 507] width 440 height 41
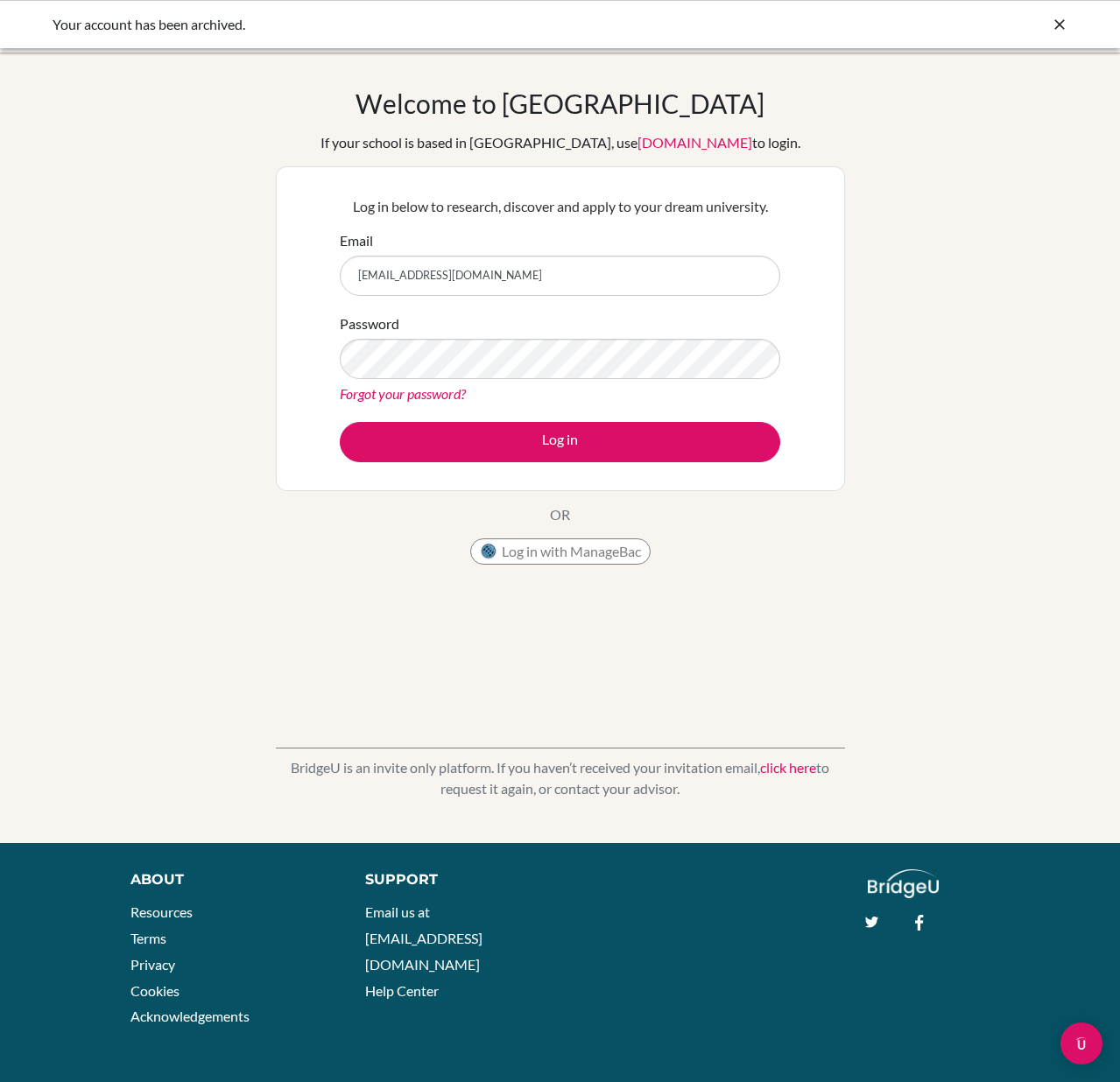
click at [1059, 32] on icon at bounding box center [1060, 25] width 18 height 18
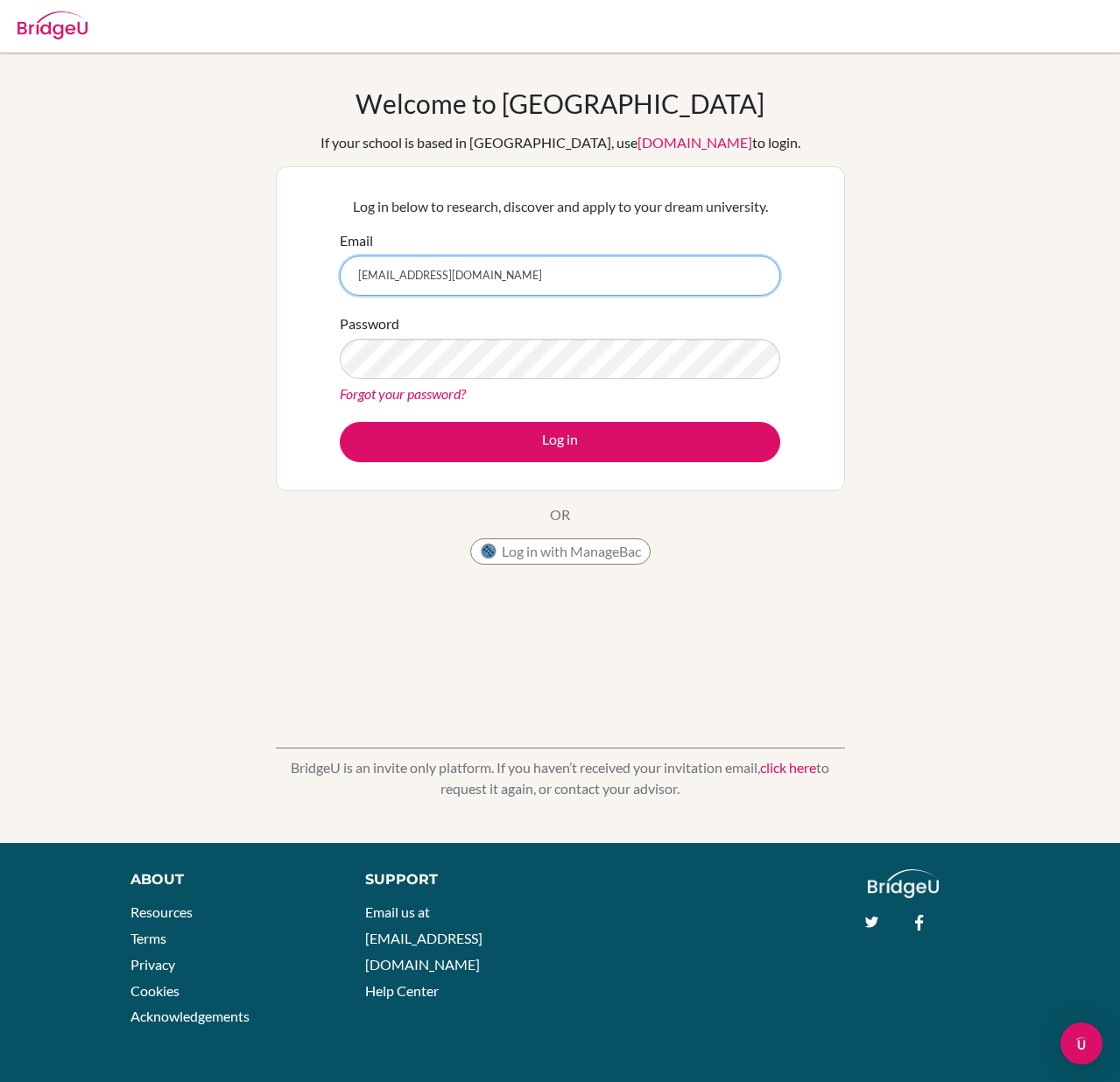
drag, startPoint x: 430, startPoint y: 270, endPoint x: 431, endPoint y: 284, distance: 14.0
click at [430, 270] on input "[EMAIL_ADDRESS][DOMAIN_NAME]" at bounding box center [560, 275] width 440 height 41
type input "[EMAIL_ADDRESS][DOMAIN_NAME]"
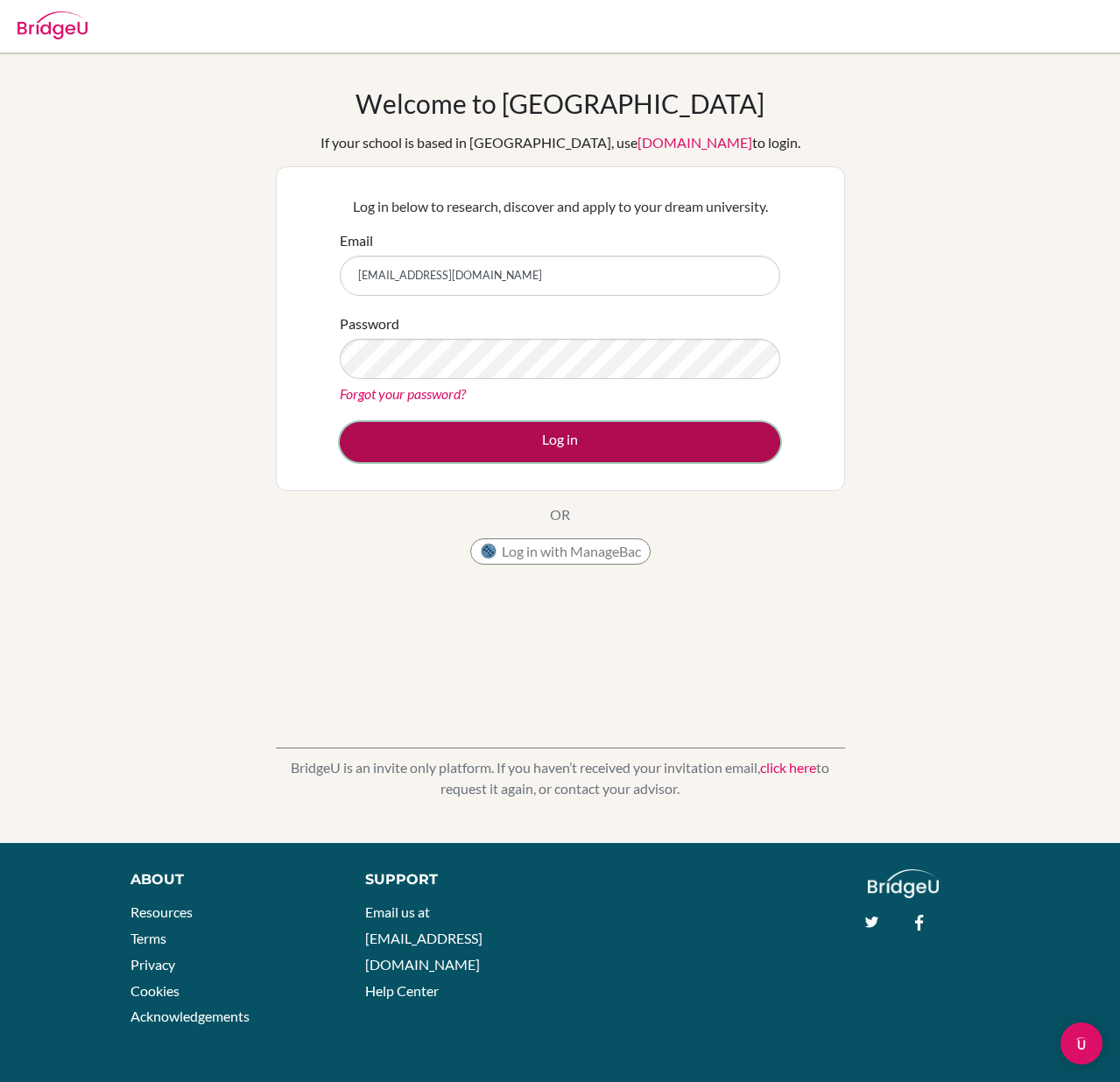
click at [446, 450] on button "Log in" at bounding box center [560, 442] width 440 height 41
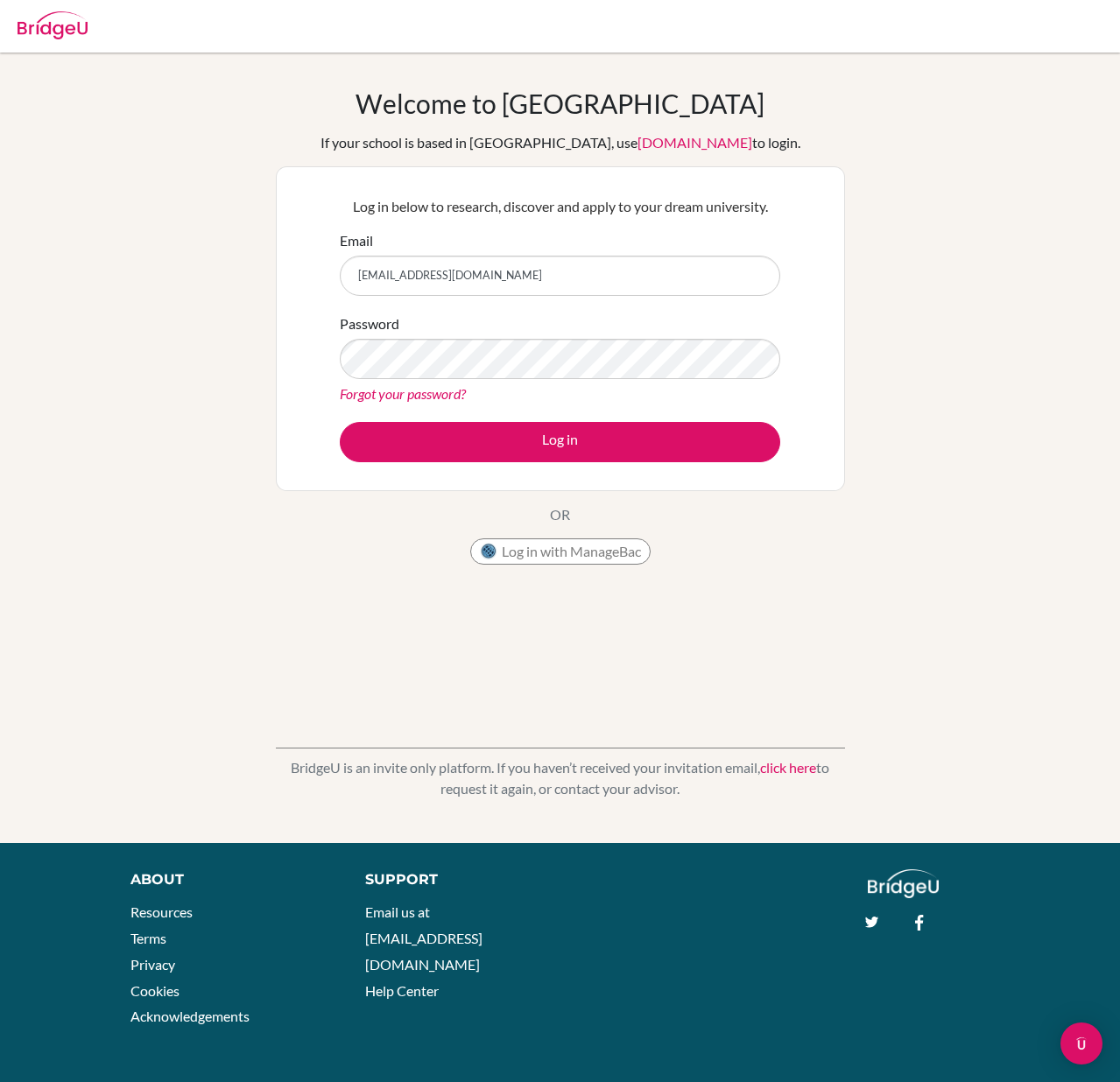
click at [360, 282] on input "[EMAIL_ADDRESS][DOMAIN_NAME]" at bounding box center [560, 275] width 440 height 41
type input "counselor@dakar-academy.org"
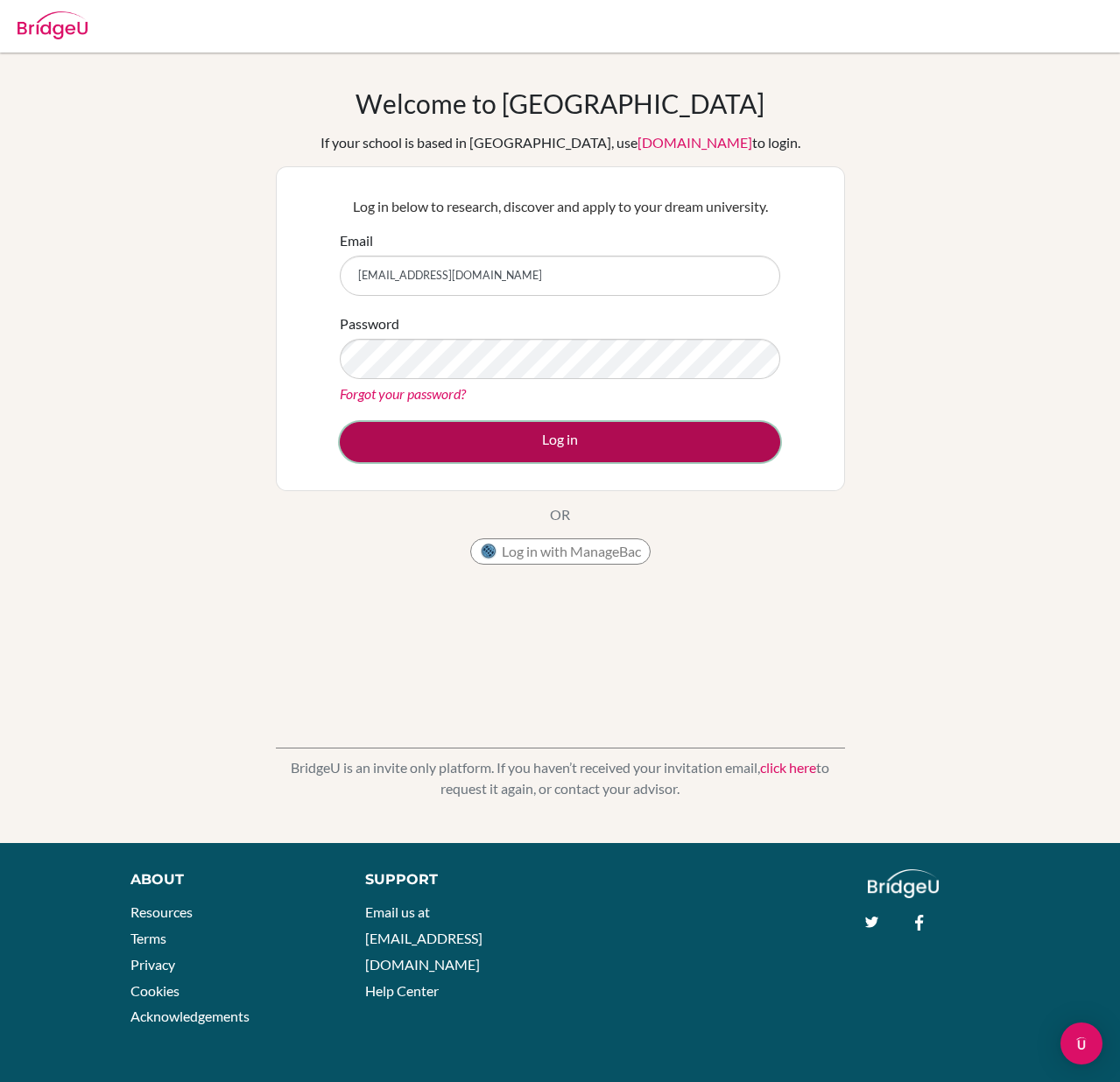
click at [521, 448] on button "Log in" at bounding box center [560, 442] width 440 height 41
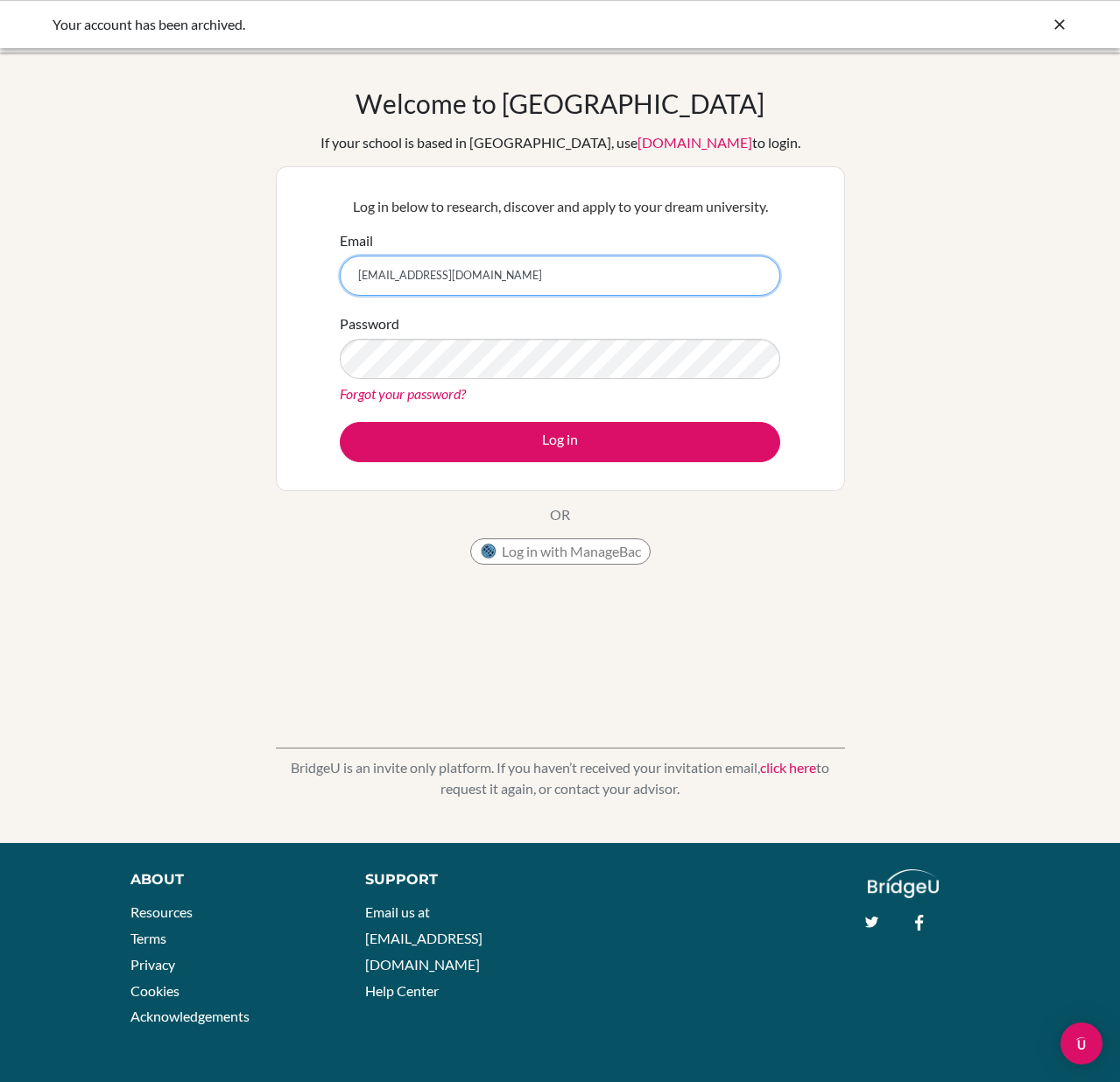
click at [454, 271] on input "[EMAIL_ADDRESS][DOMAIN_NAME]" at bounding box center [560, 275] width 440 height 41
type input "[PERSON_NAME][EMAIL_ADDRESS][DOMAIN_NAME]"
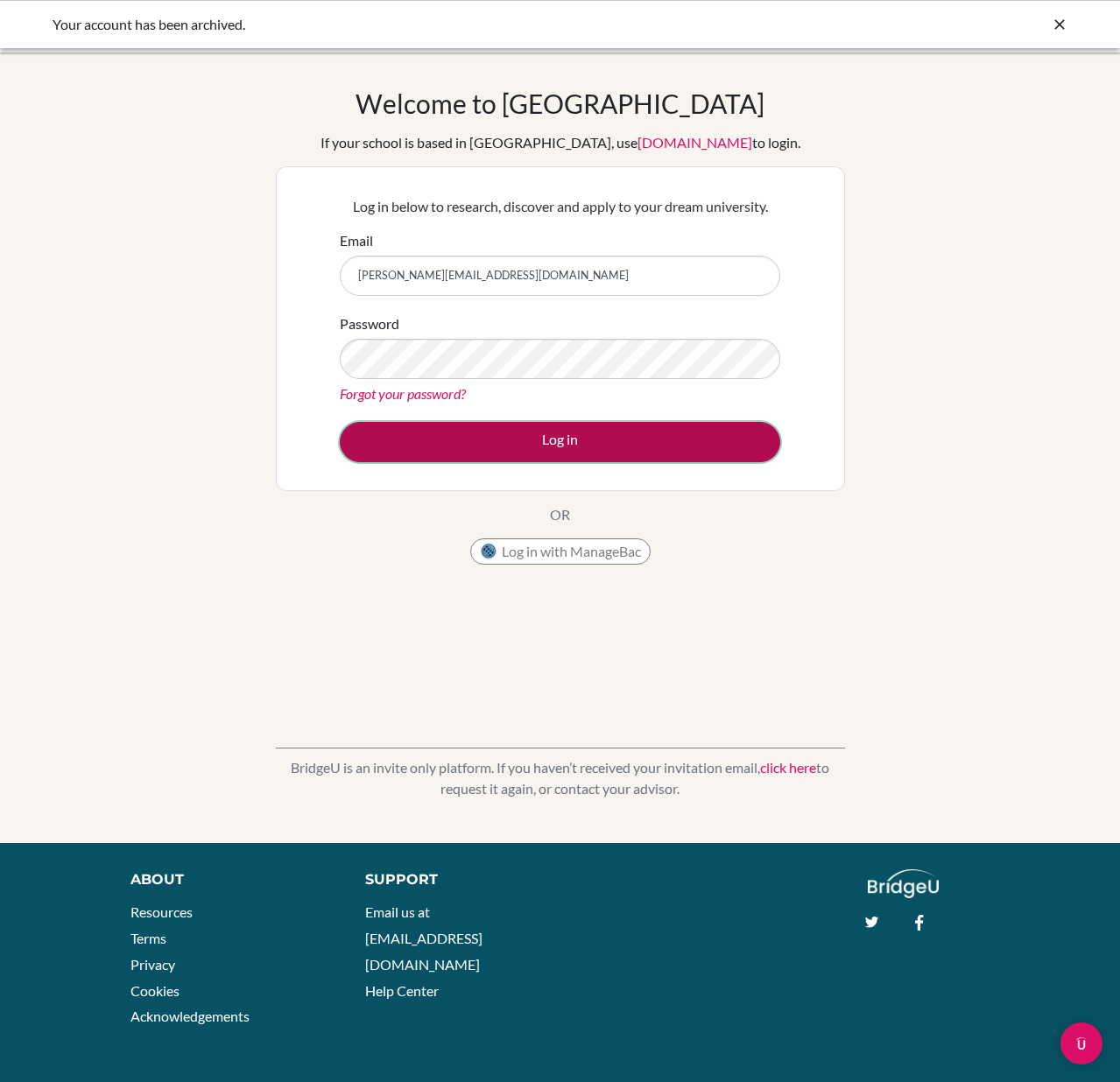
click at [513, 439] on button "Log in" at bounding box center [560, 442] width 440 height 41
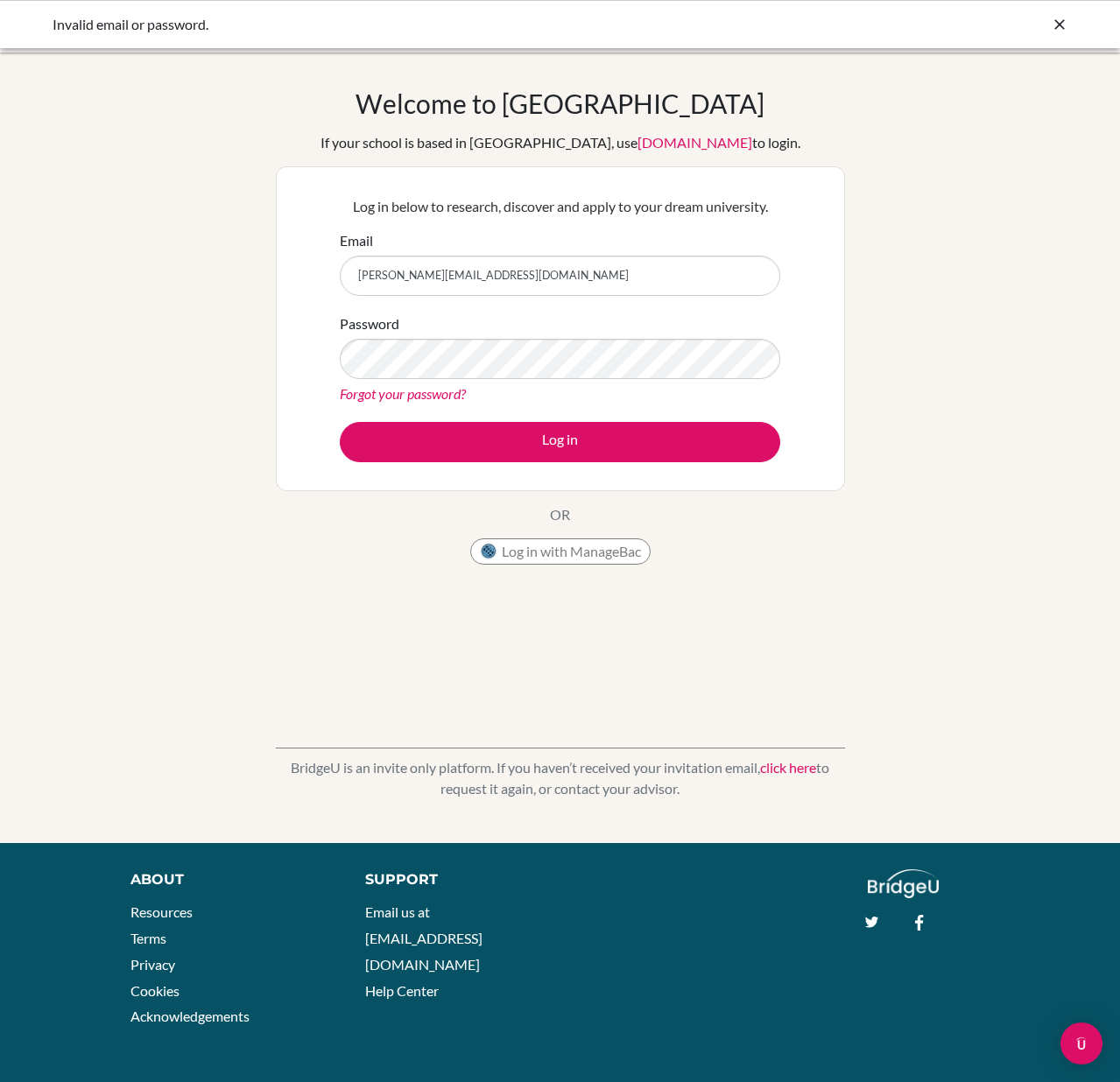
click at [477, 276] on input "[PERSON_NAME][EMAIL_ADDRESS][DOMAIN_NAME]" at bounding box center [560, 275] width 440 height 41
type input "[EMAIL_ADDRESS][DOMAIN_NAME]"
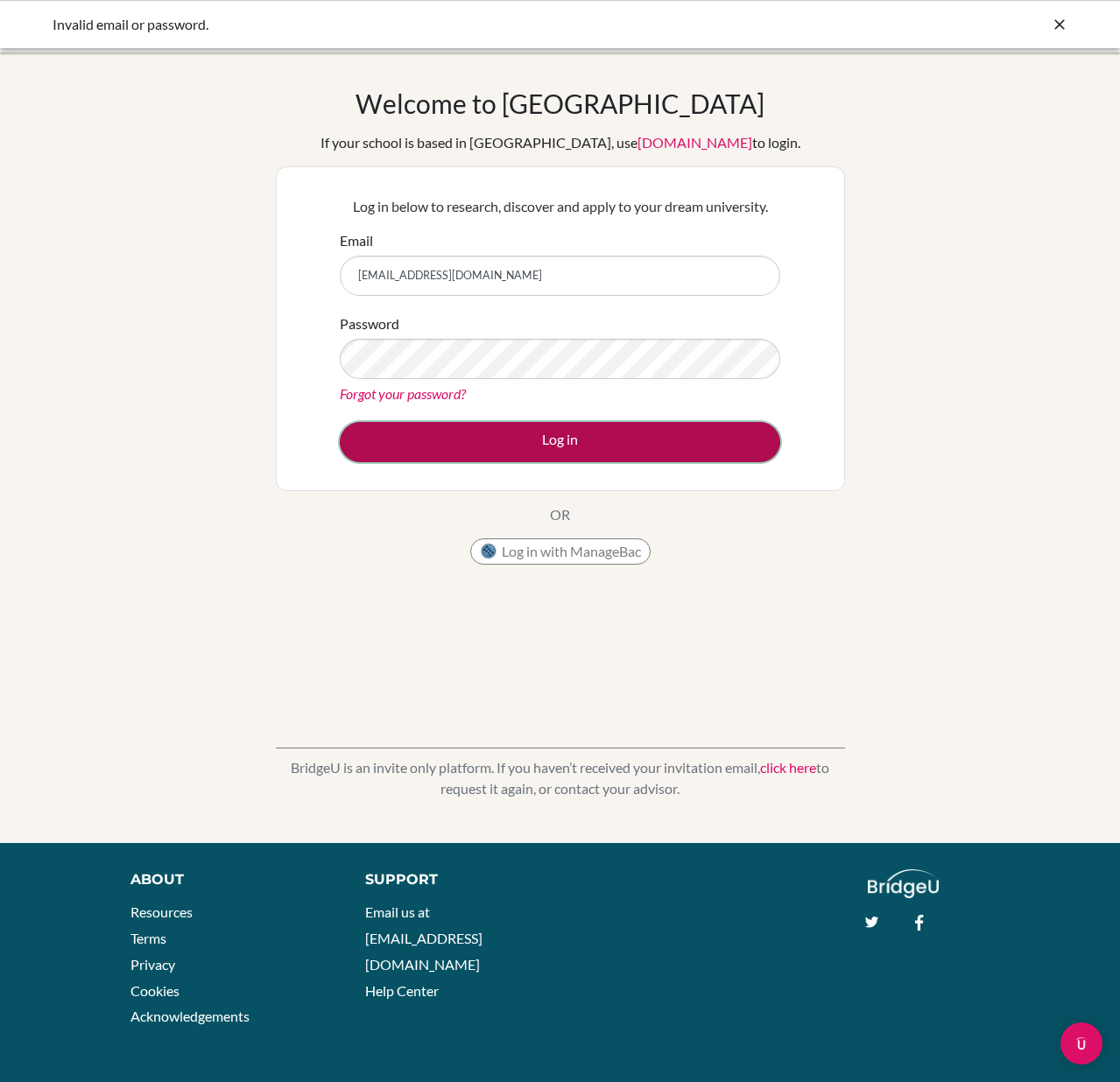
click at [563, 443] on button "Log in" at bounding box center [560, 442] width 440 height 41
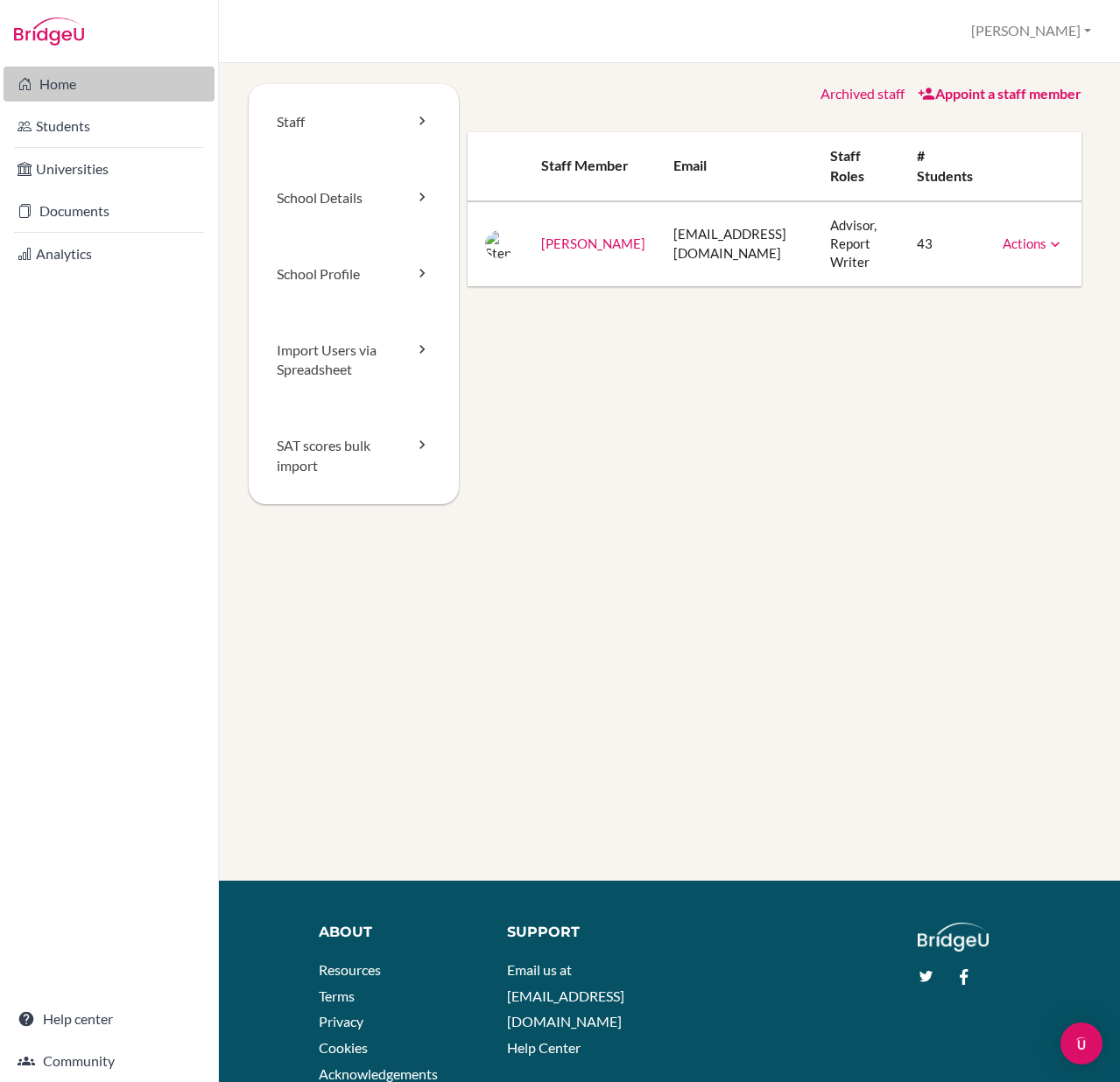
click at [45, 95] on link "Home" at bounding box center [109, 83] width 211 height 35
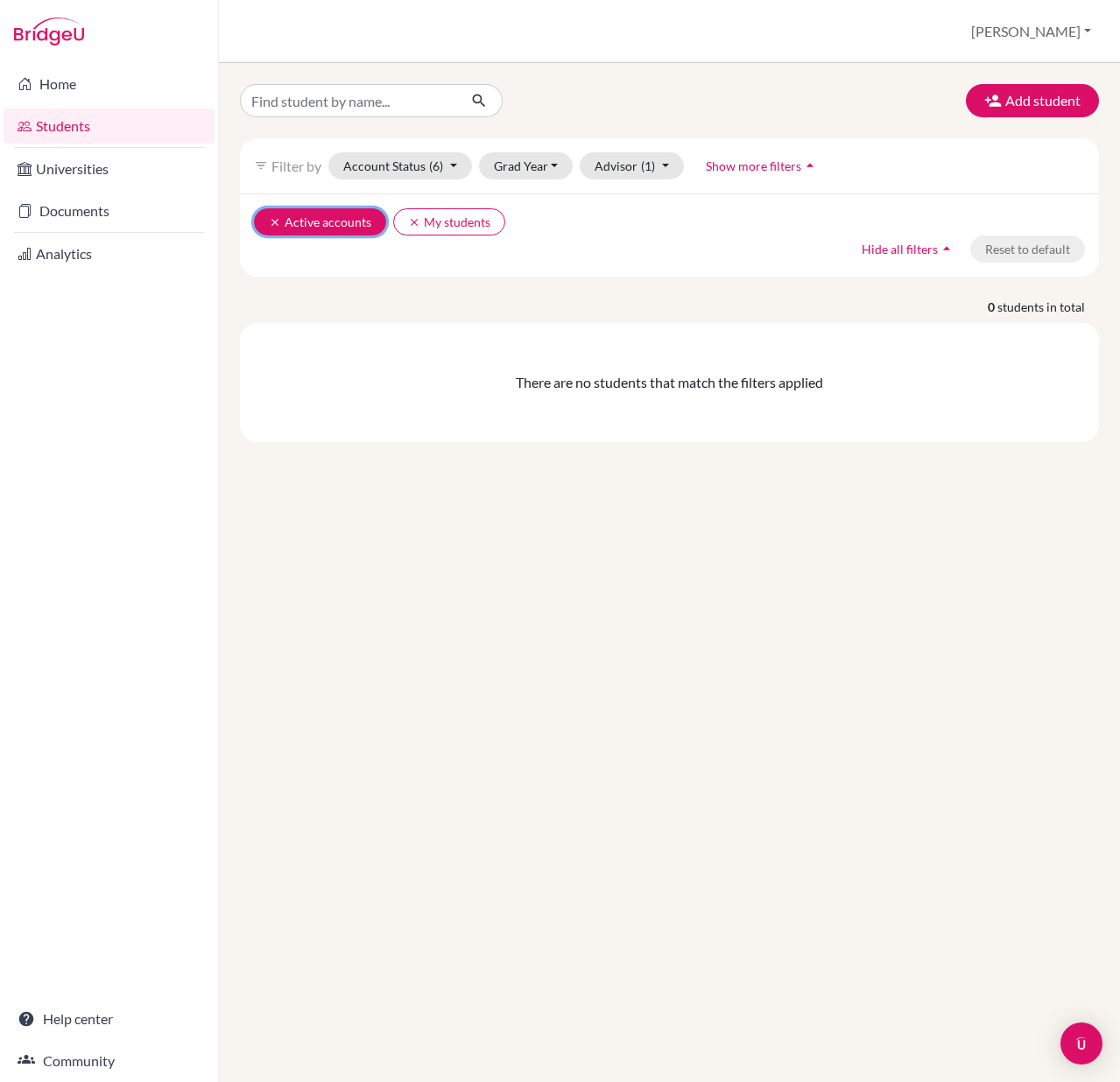
click at [330, 223] on button "clear Active accounts" at bounding box center [319, 221] width 132 height 27
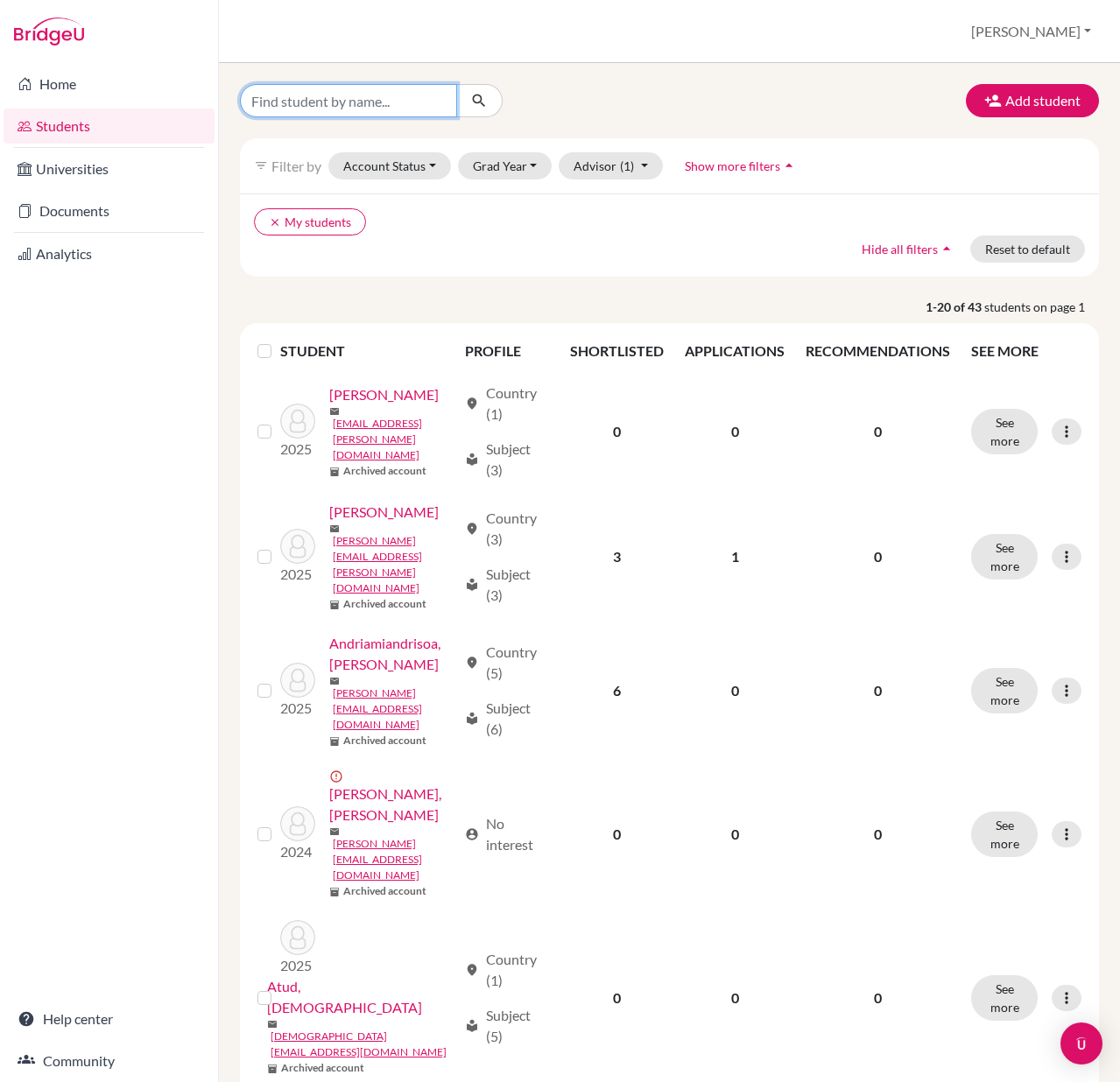
click at [341, 92] on input "Find student by name..." at bounding box center [348, 101] width 217 height 34
type input "steph"
click button "submit" at bounding box center [479, 101] width 47 height 34
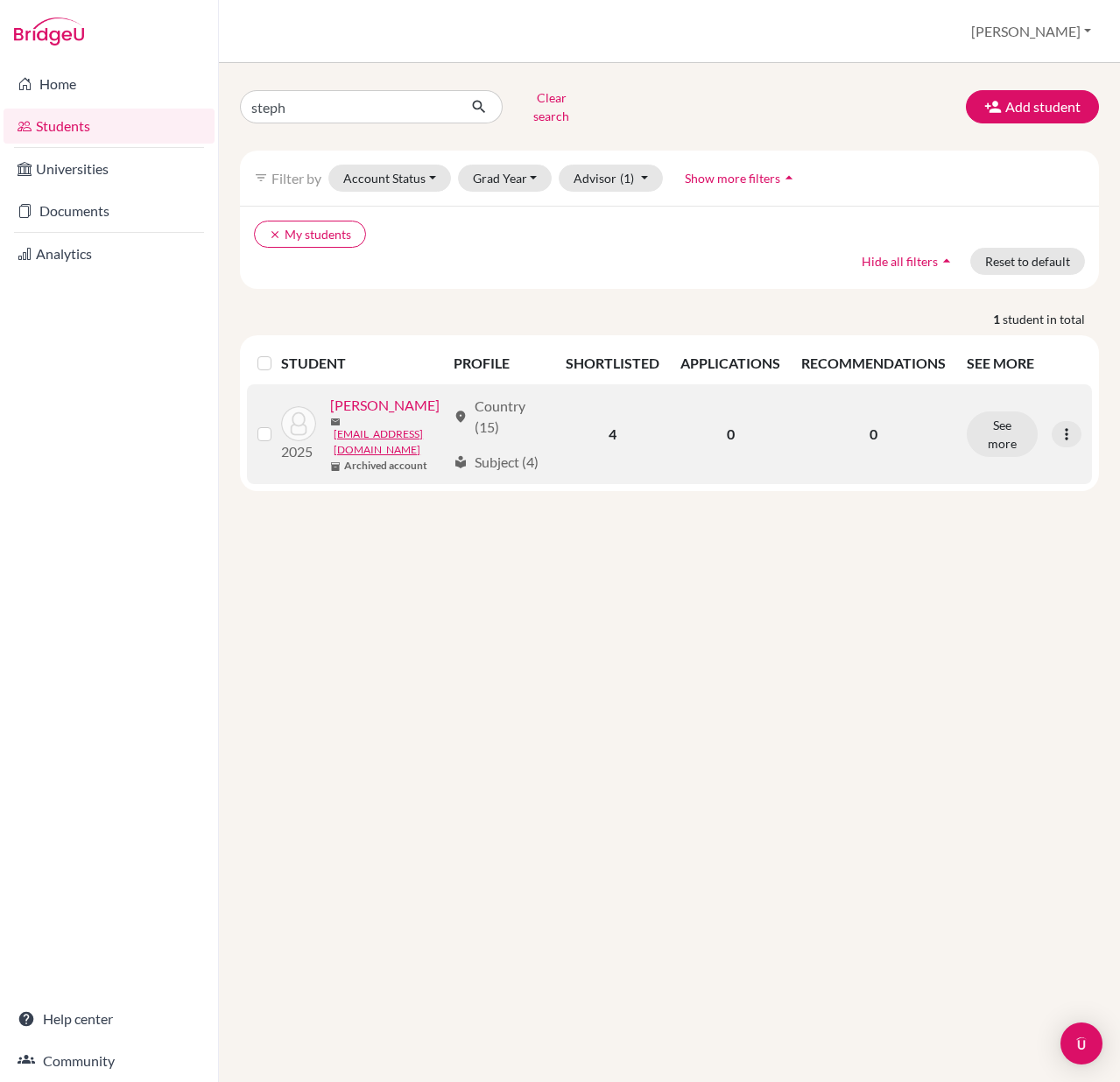
click at [279, 424] on label at bounding box center [279, 424] width 0 height 0
click at [0, 0] on input "checkbox" at bounding box center [0, 0] width 0 height 0
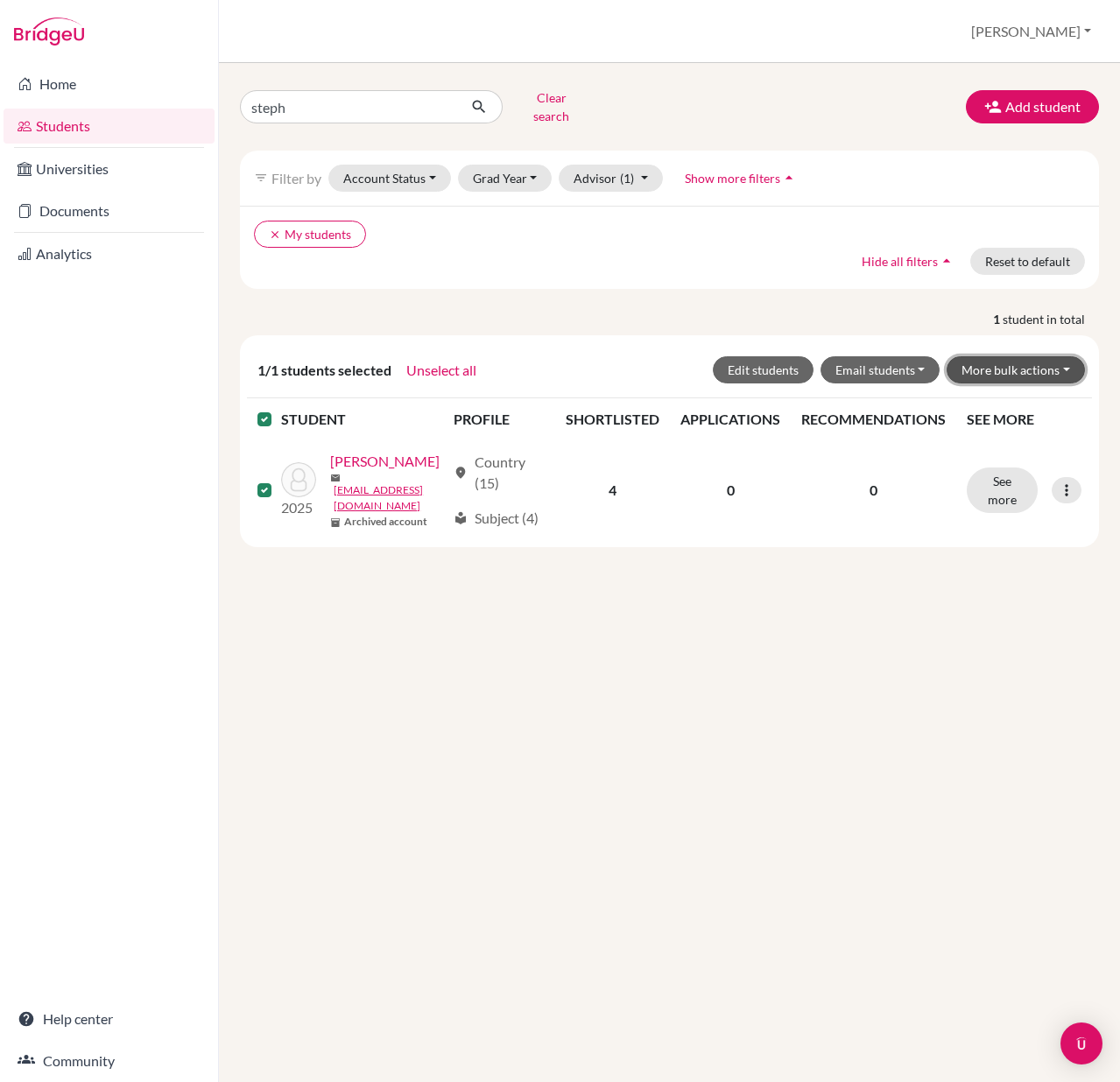
click at [1053, 357] on button "More bulk actions" at bounding box center [1016, 370] width 139 height 27
click at [998, 421] on button "Unarchive" at bounding box center [1005, 435] width 159 height 28
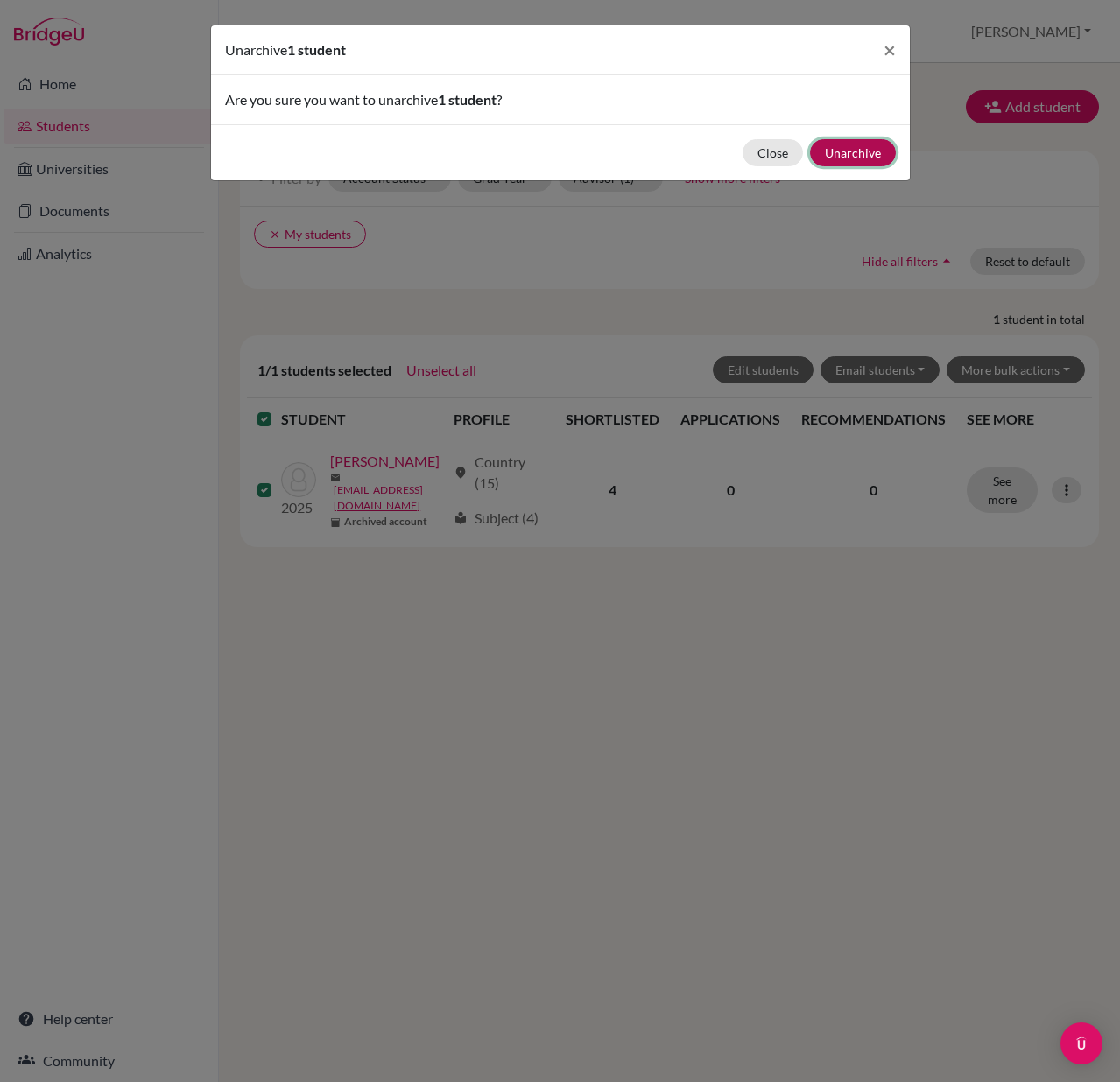
click at [866, 152] on button "Unarchive" at bounding box center [852, 152] width 86 height 27
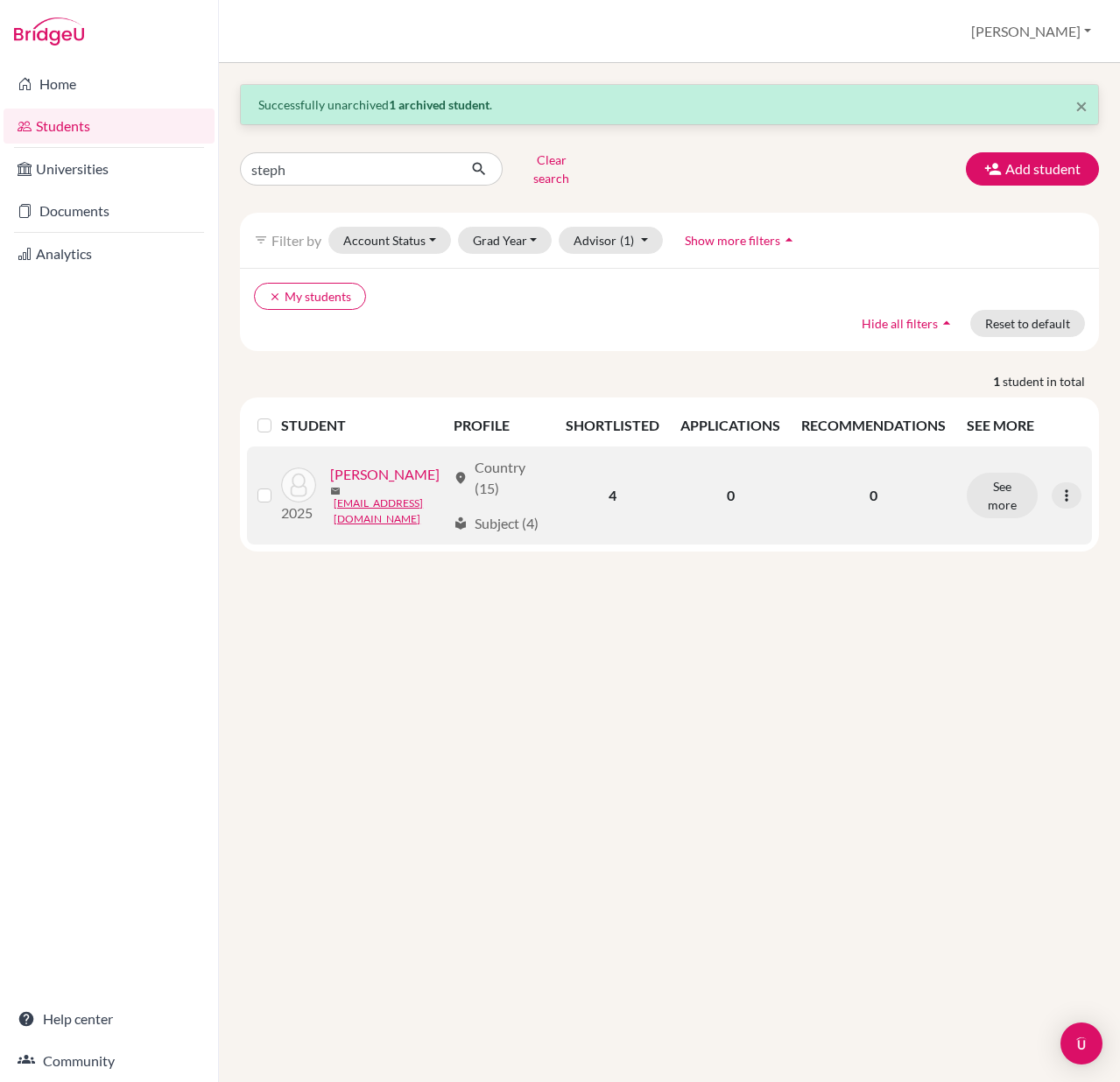
click at [379, 464] on link "Craker, Steph" at bounding box center [385, 474] width 109 height 21
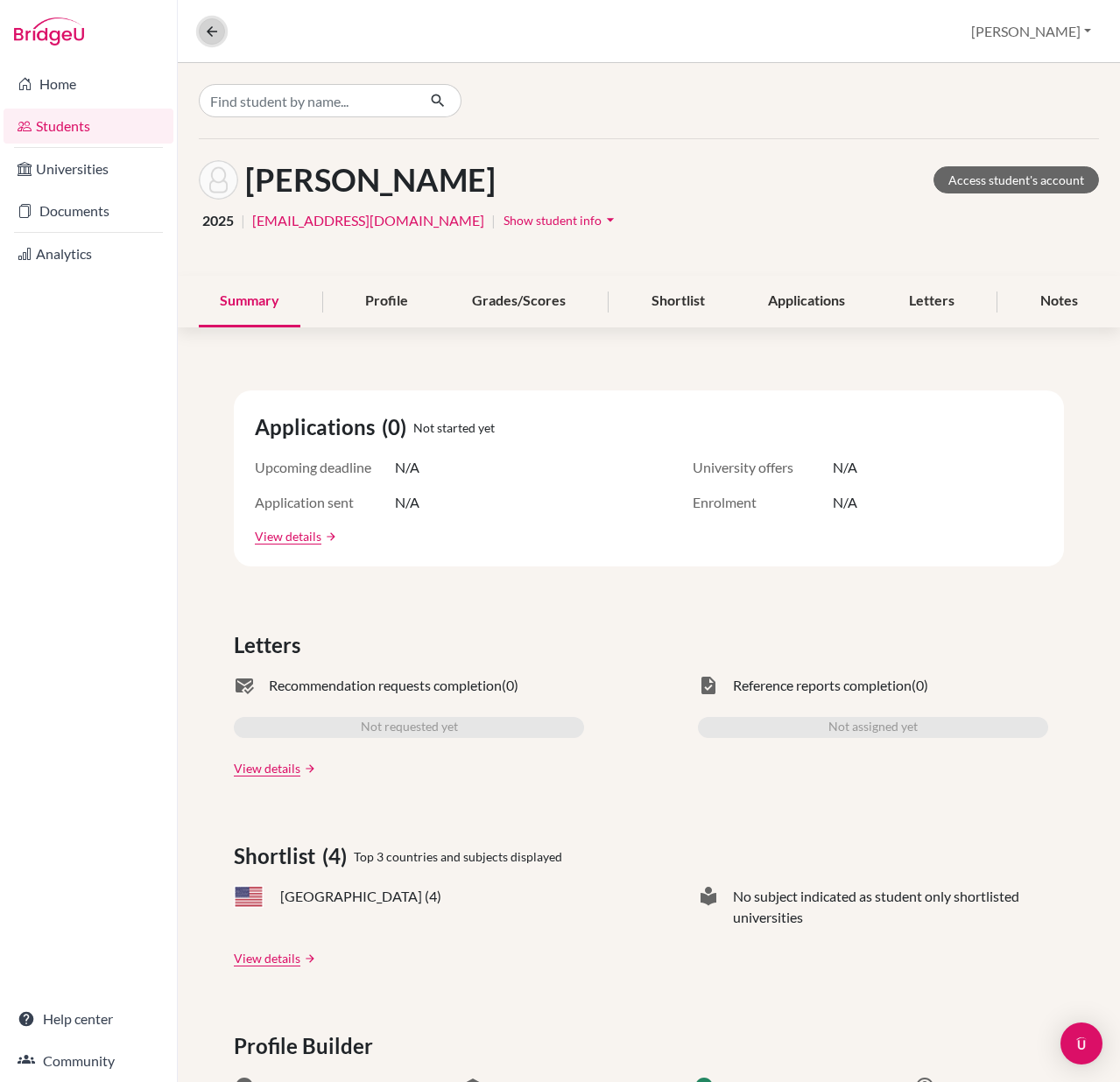
click at [212, 32] on icon at bounding box center [212, 32] width 16 height 16
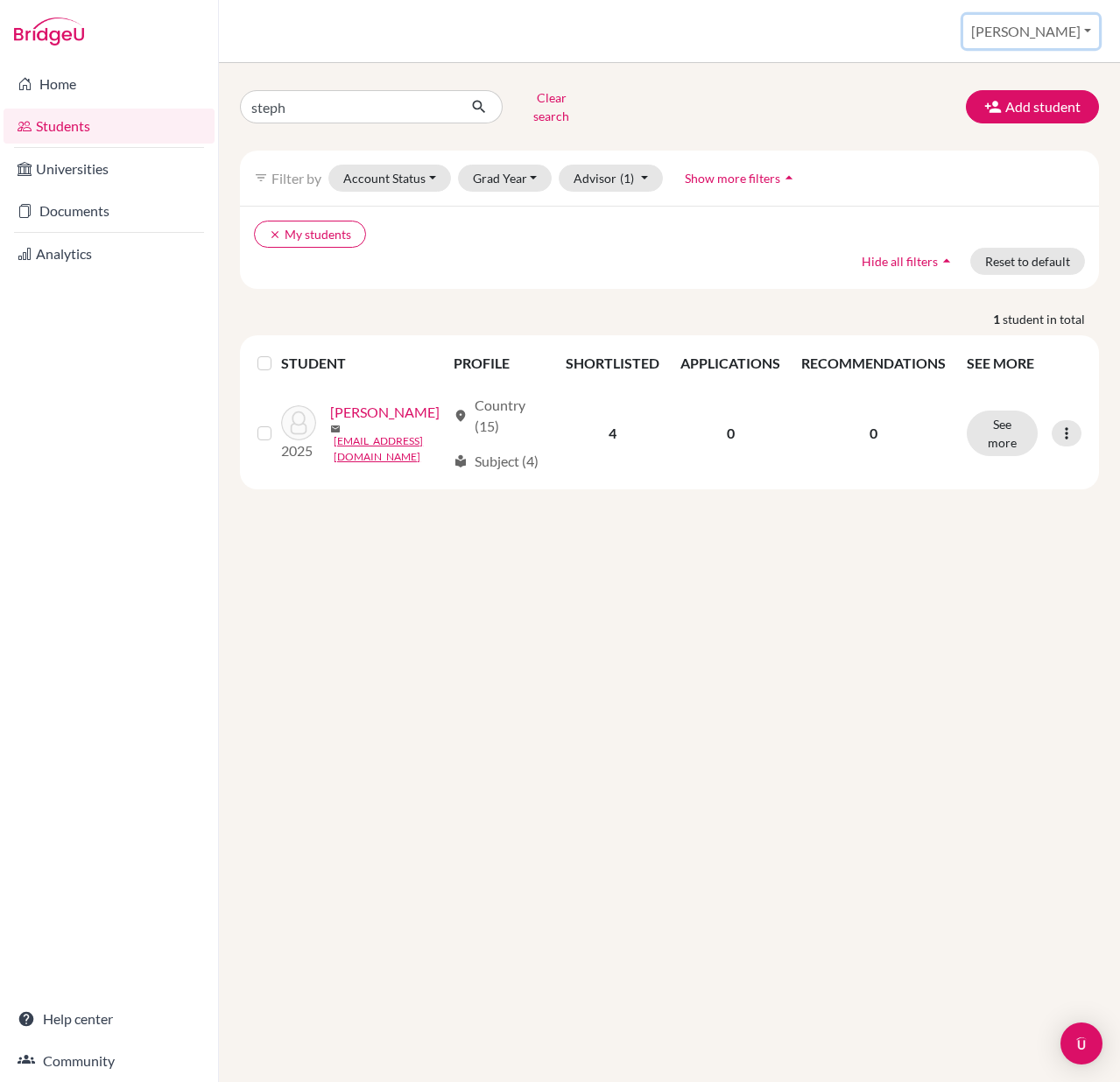
click at [1060, 35] on button "Stephanie" at bounding box center [1031, 32] width 136 height 34
click at [1020, 142] on button "Log out" at bounding box center [984, 143] width 139 height 28
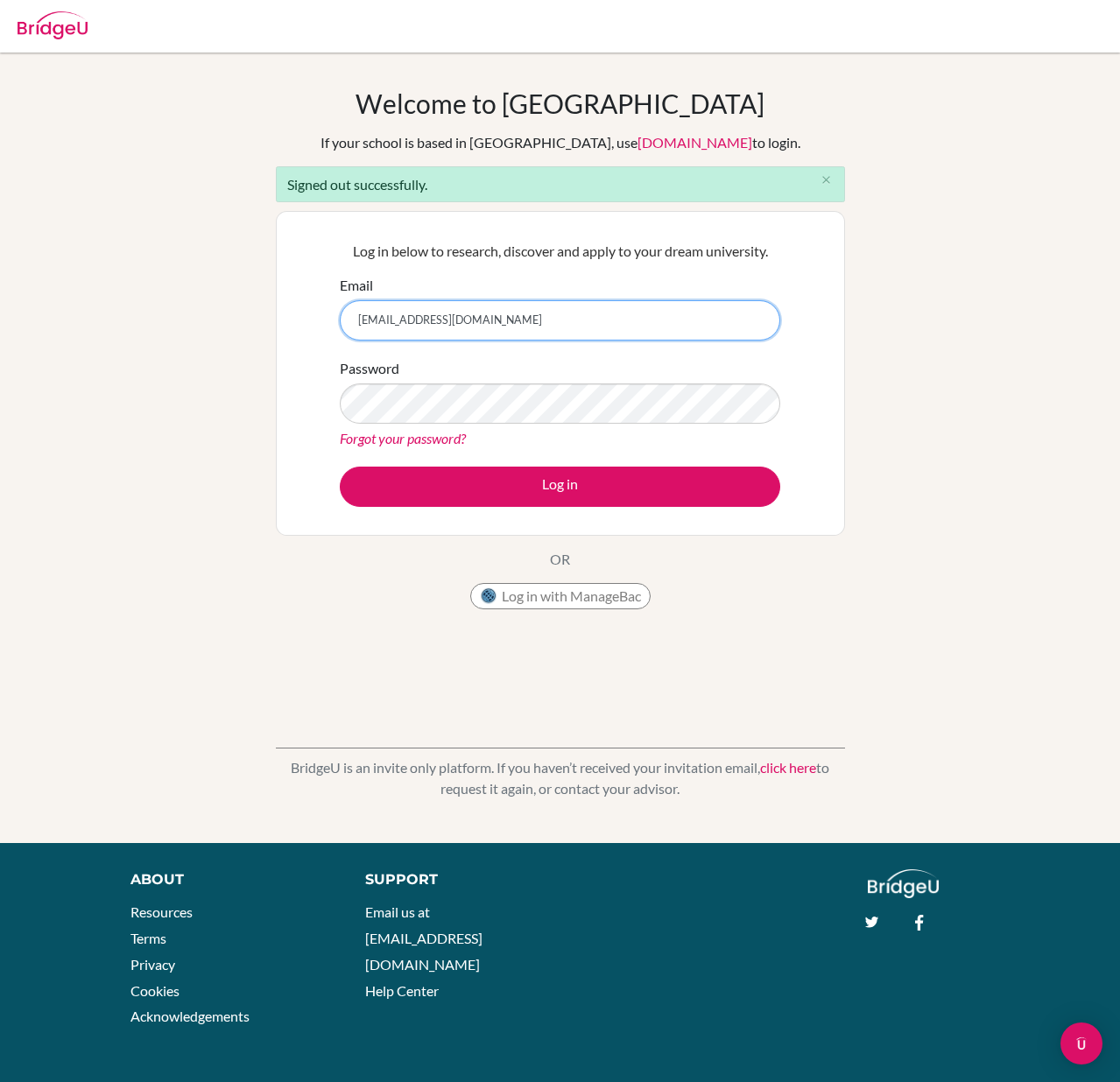
click at [450, 325] on input "[EMAIL_ADDRESS][DOMAIN_NAME]" at bounding box center [560, 320] width 440 height 41
type input "[EMAIL_ADDRESS][DOMAIN_NAME]"
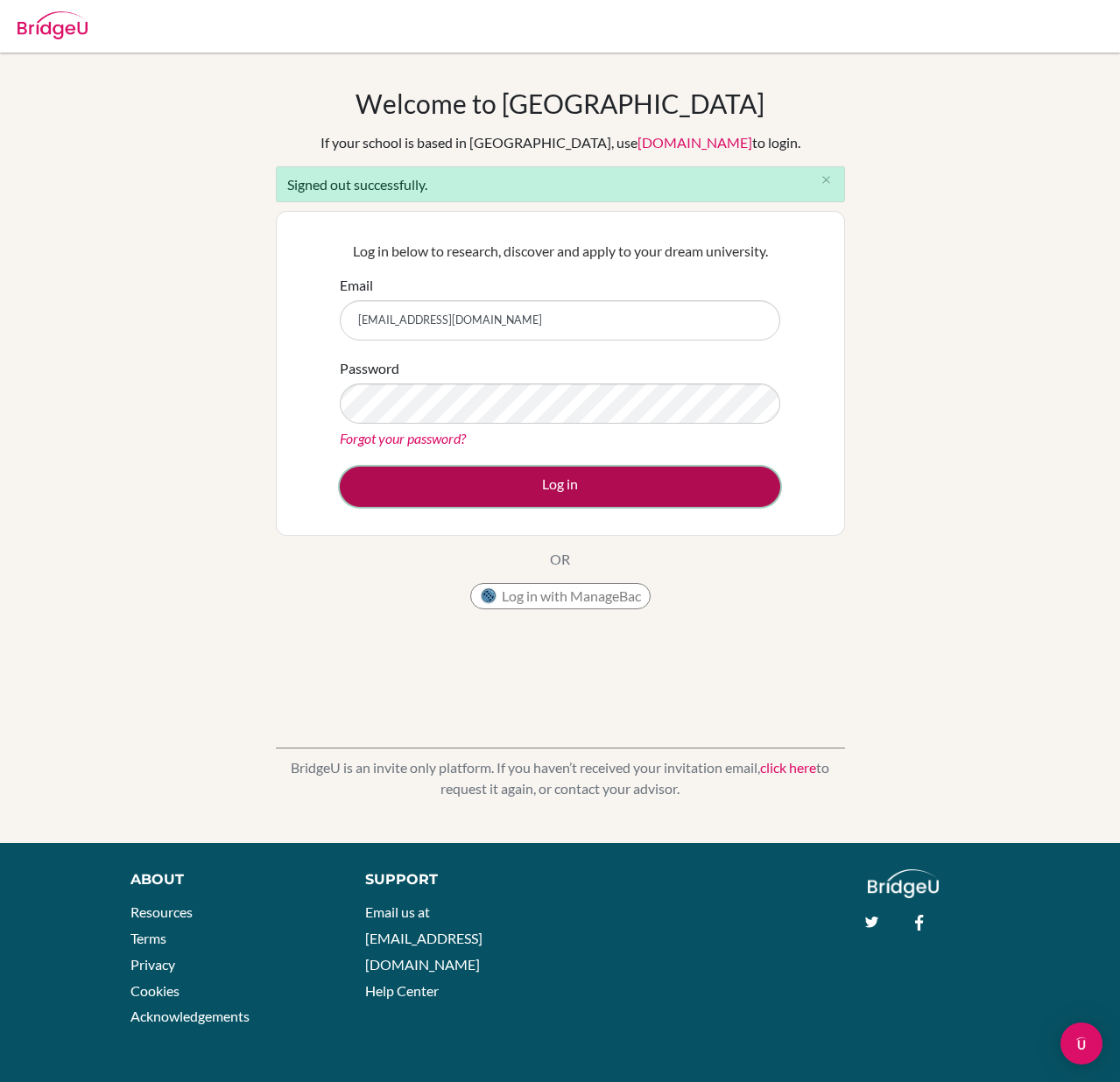
click at [546, 480] on button "Log in" at bounding box center [560, 487] width 440 height 41
